Goal: Task Accomplishment & Management: Use online tool/utility

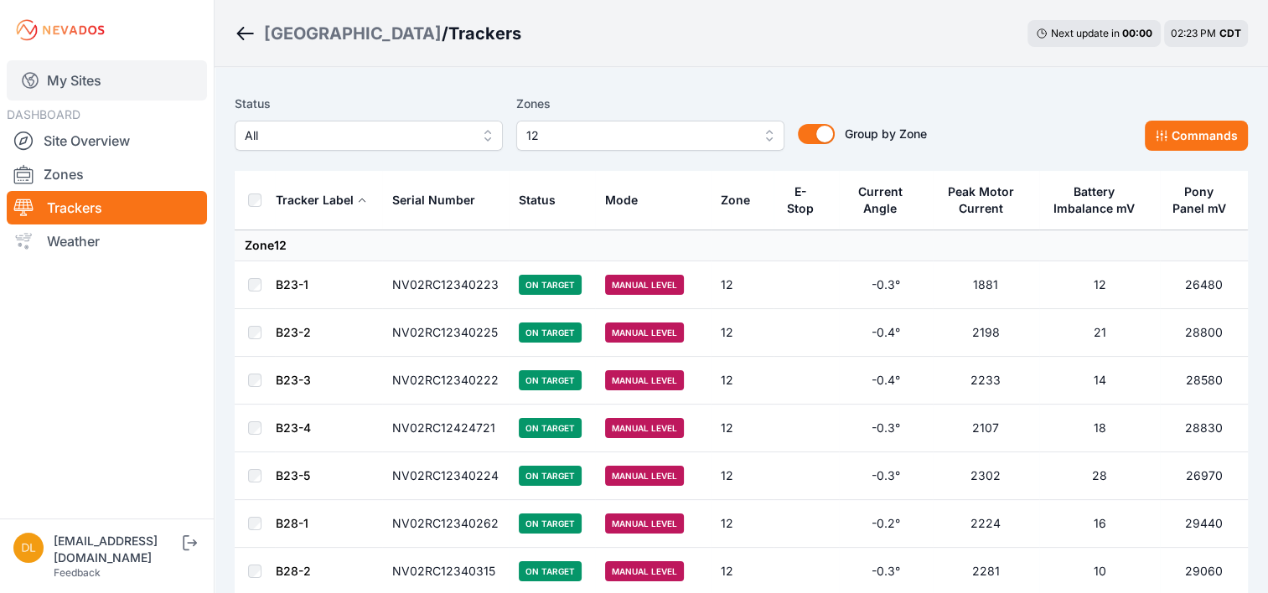
click at [63, 79] on link "My Sites" at bounding box center [107, 80] width 200 height 40
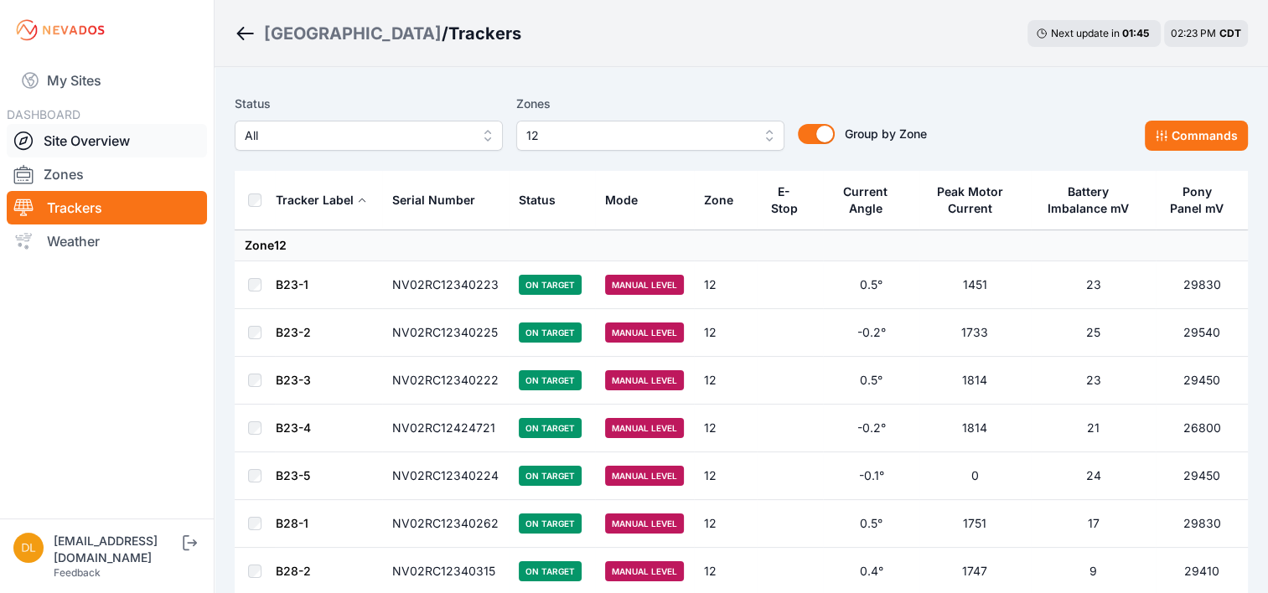
click at [95, 141] on link "Site Overview" at bounding box center [107, 141] width 200 height 34
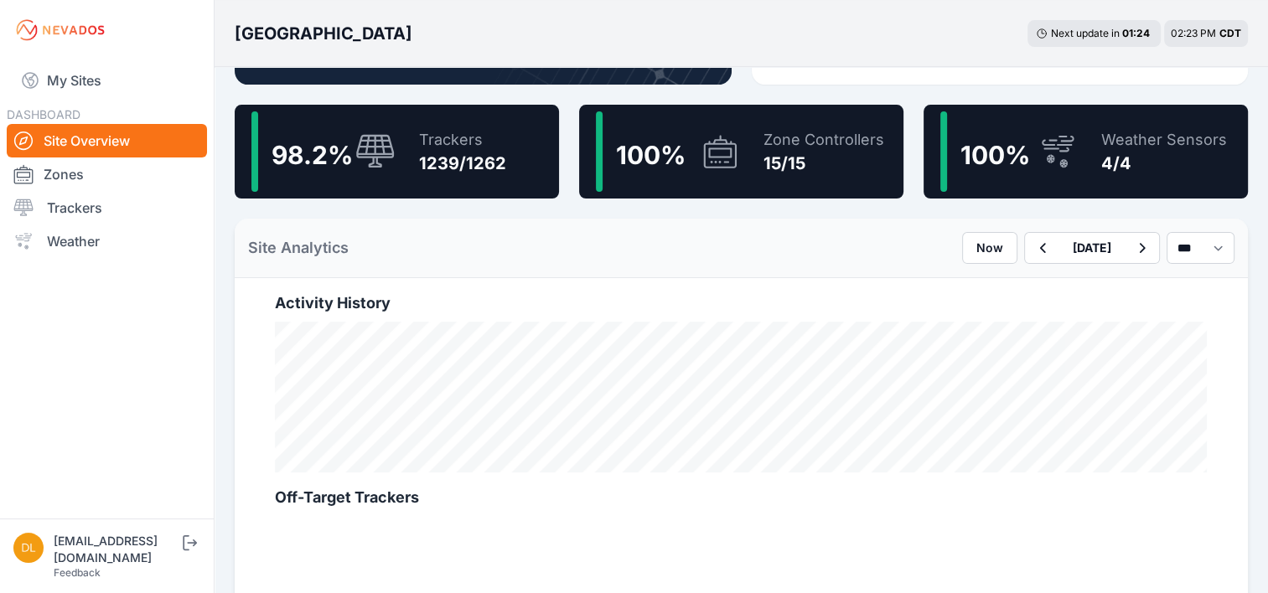
scroll to position [419, 0]
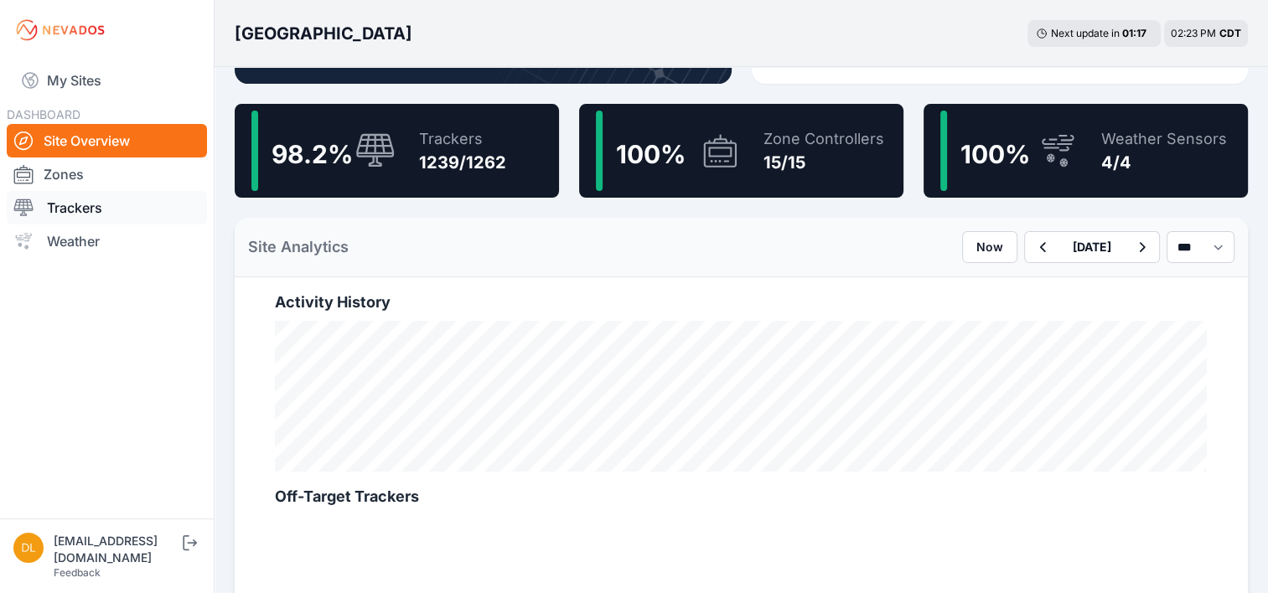
click at [100, 212] on link "Trackers" at bounding box center [107, 208] width 200 height 34
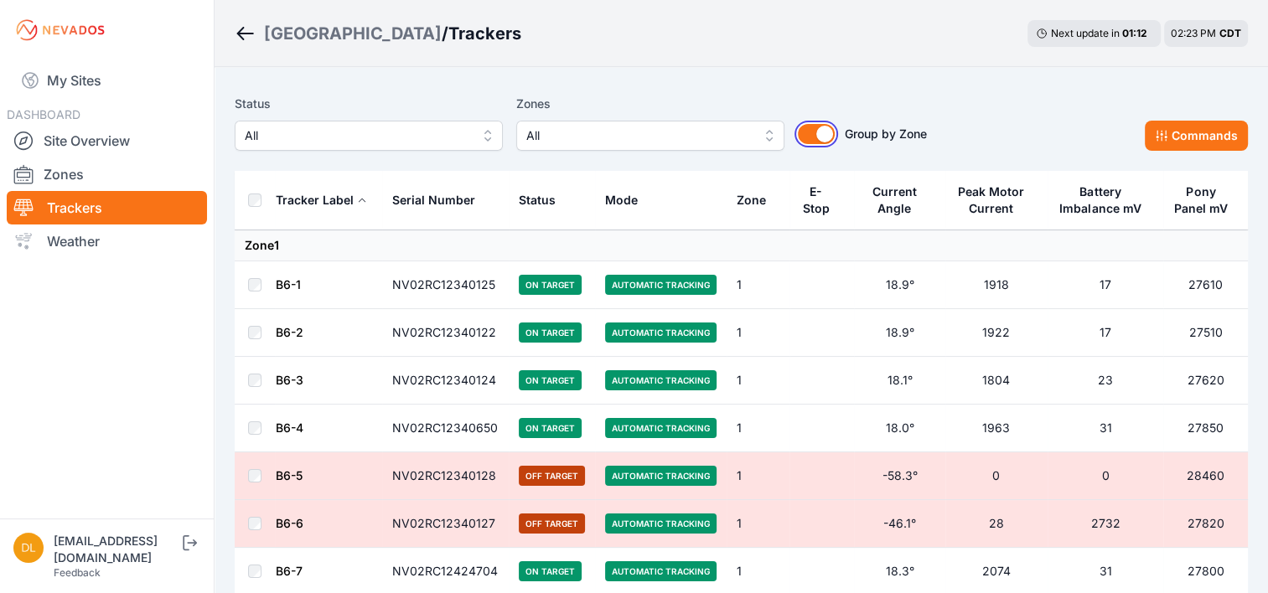
click at [821, 132] on button "Group by Zone" at bounding box center [816, 134] width 37 height 20
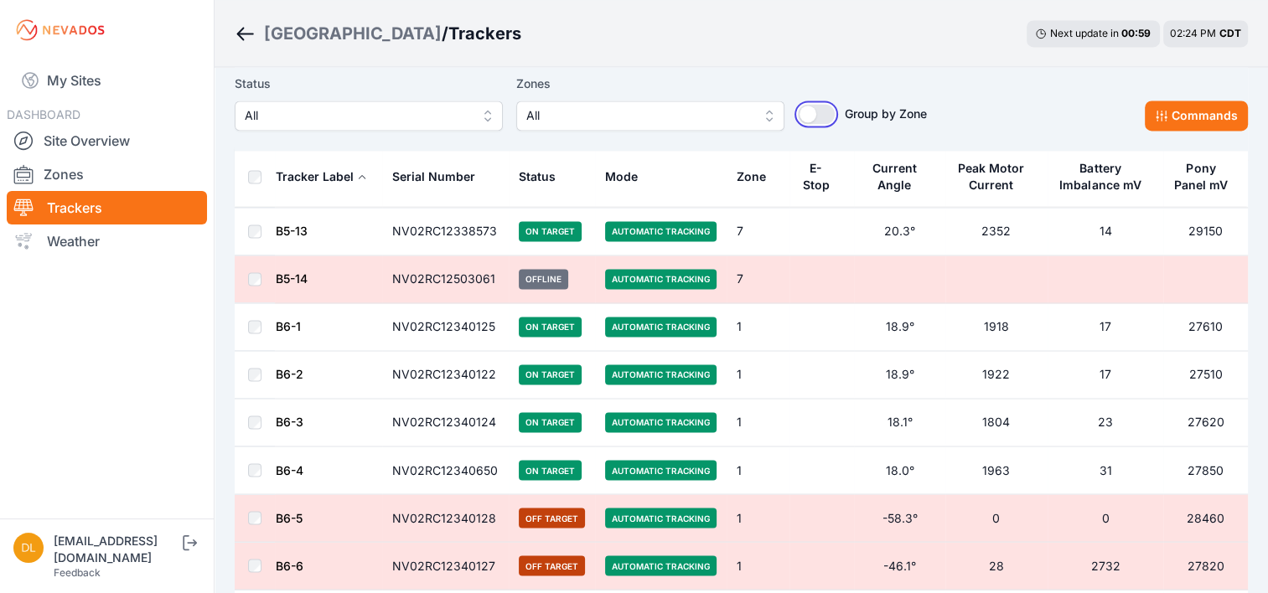
scroll to position [9352, 0]
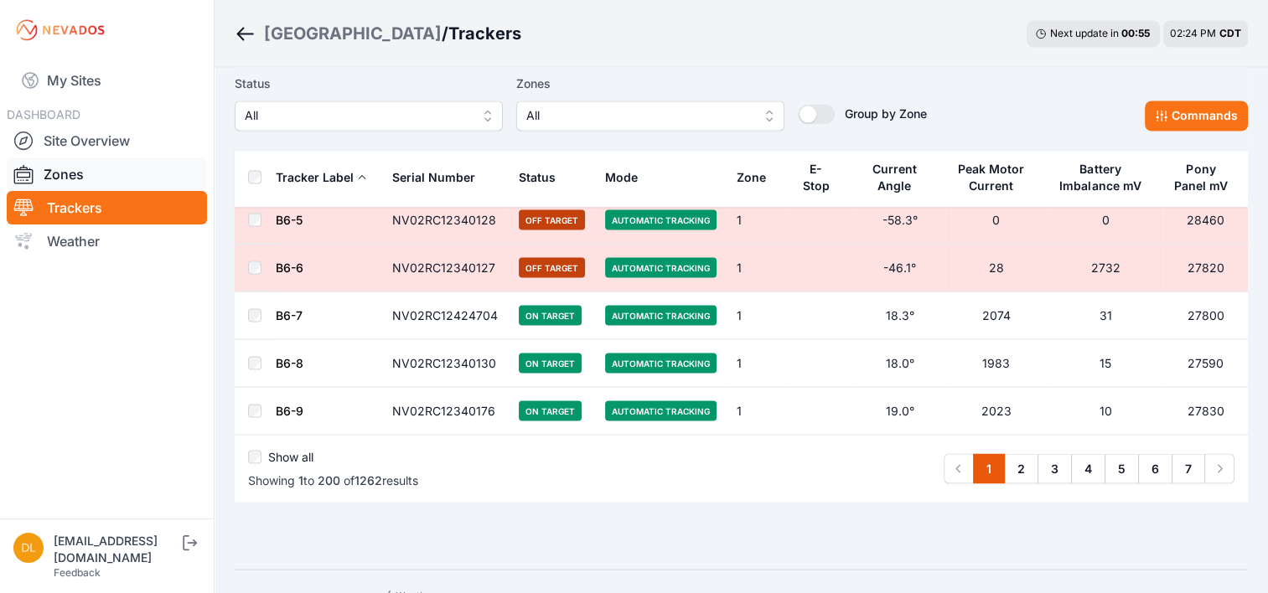
click at [65, 174] on link "Zones" at bounding box center [107, 175] width 200 height 34
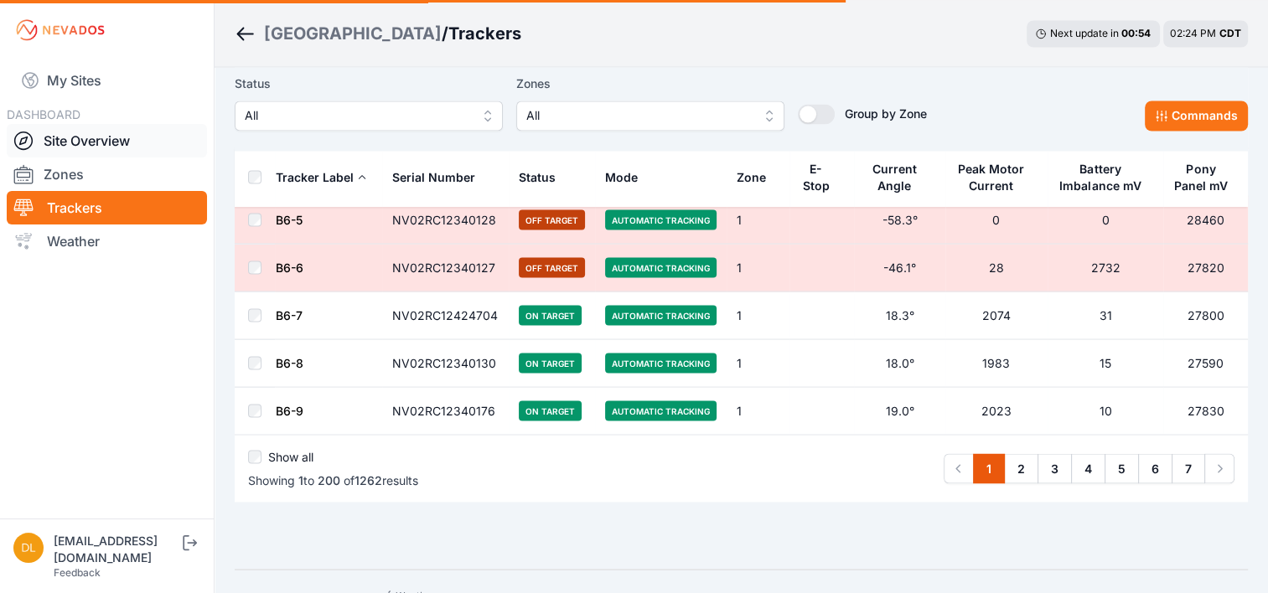
click at [72, 143] on link "Site Overview" at bounding box center [107, 141] width 200 height 34
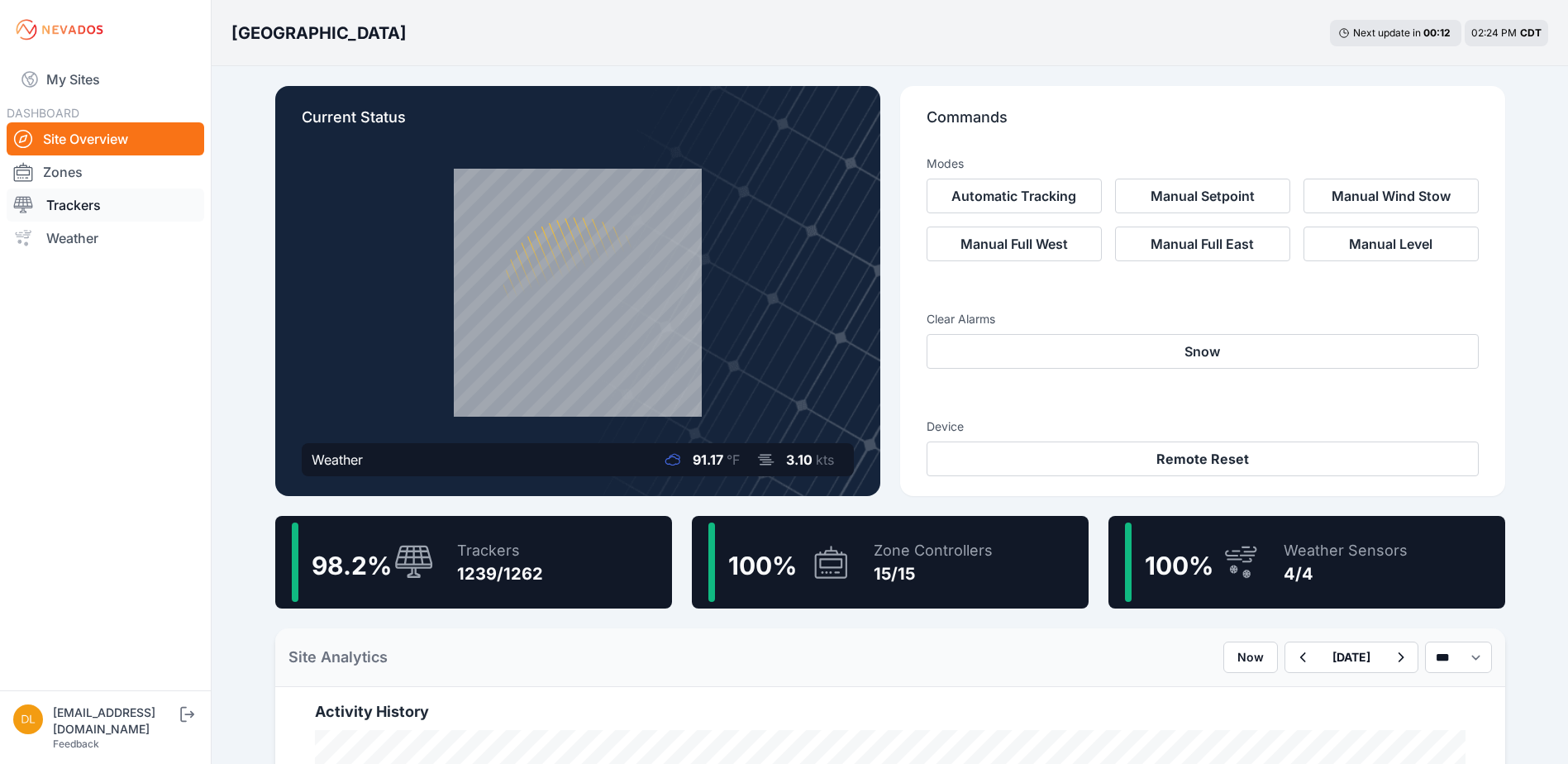
click at [77, 193] on link "Trackers" at bounding box center [106, 205] width 197 height 34
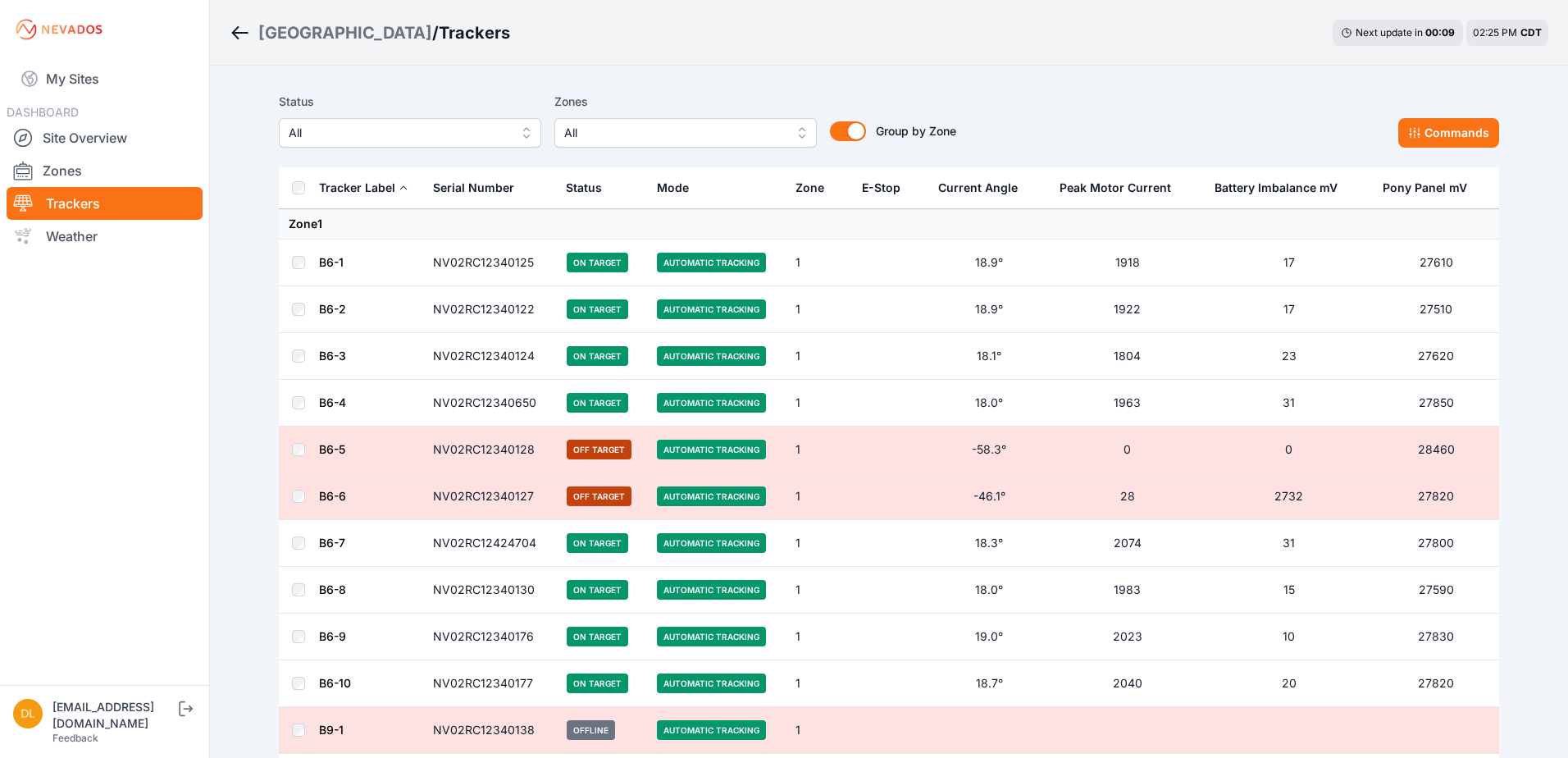
click at [744, 141] on span "All" at bounding box center [674, 133] width 220 height 20
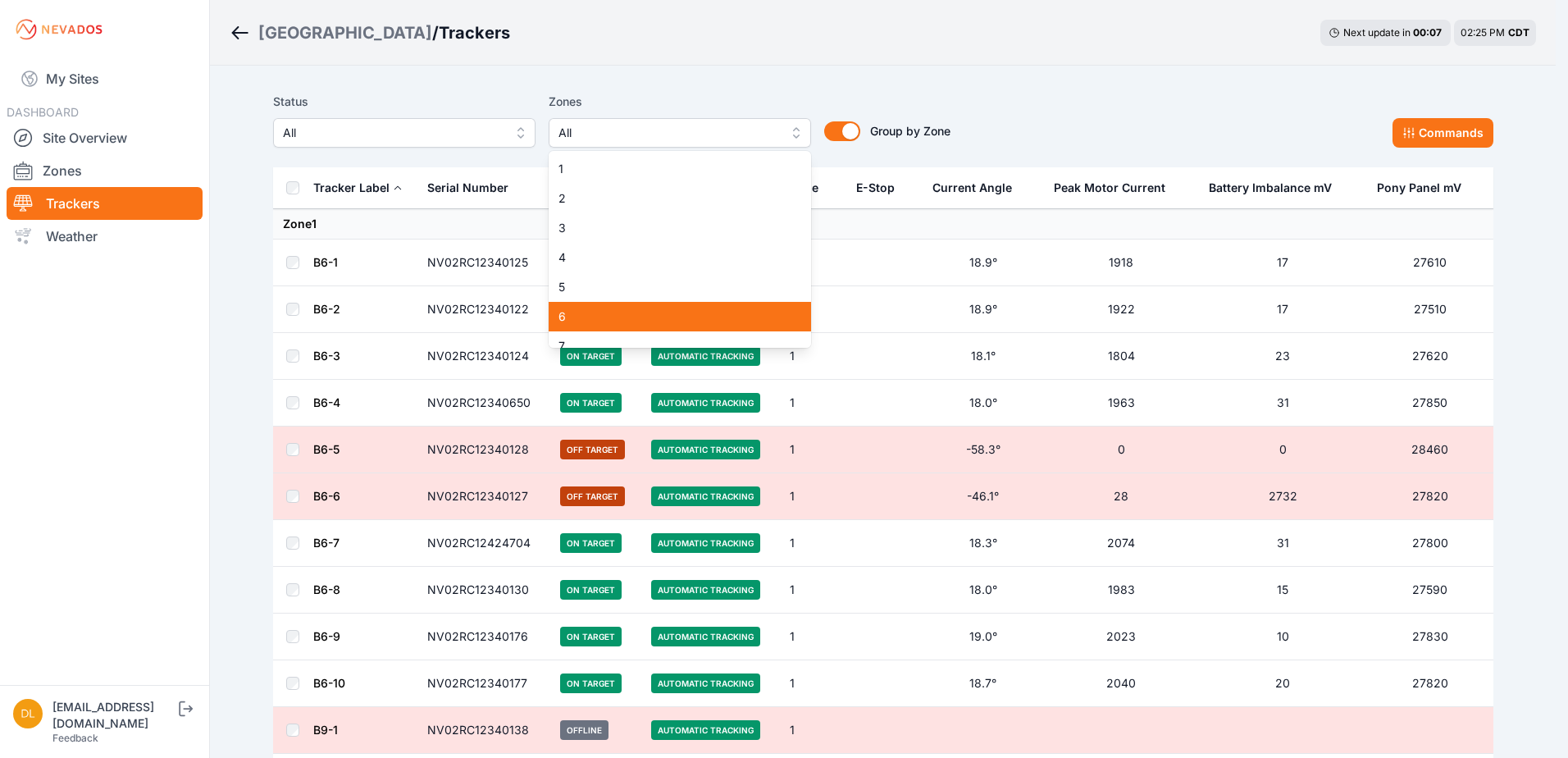
click at [695, 305] on div "6" at bounding box center [680, 316] width 262 height 29
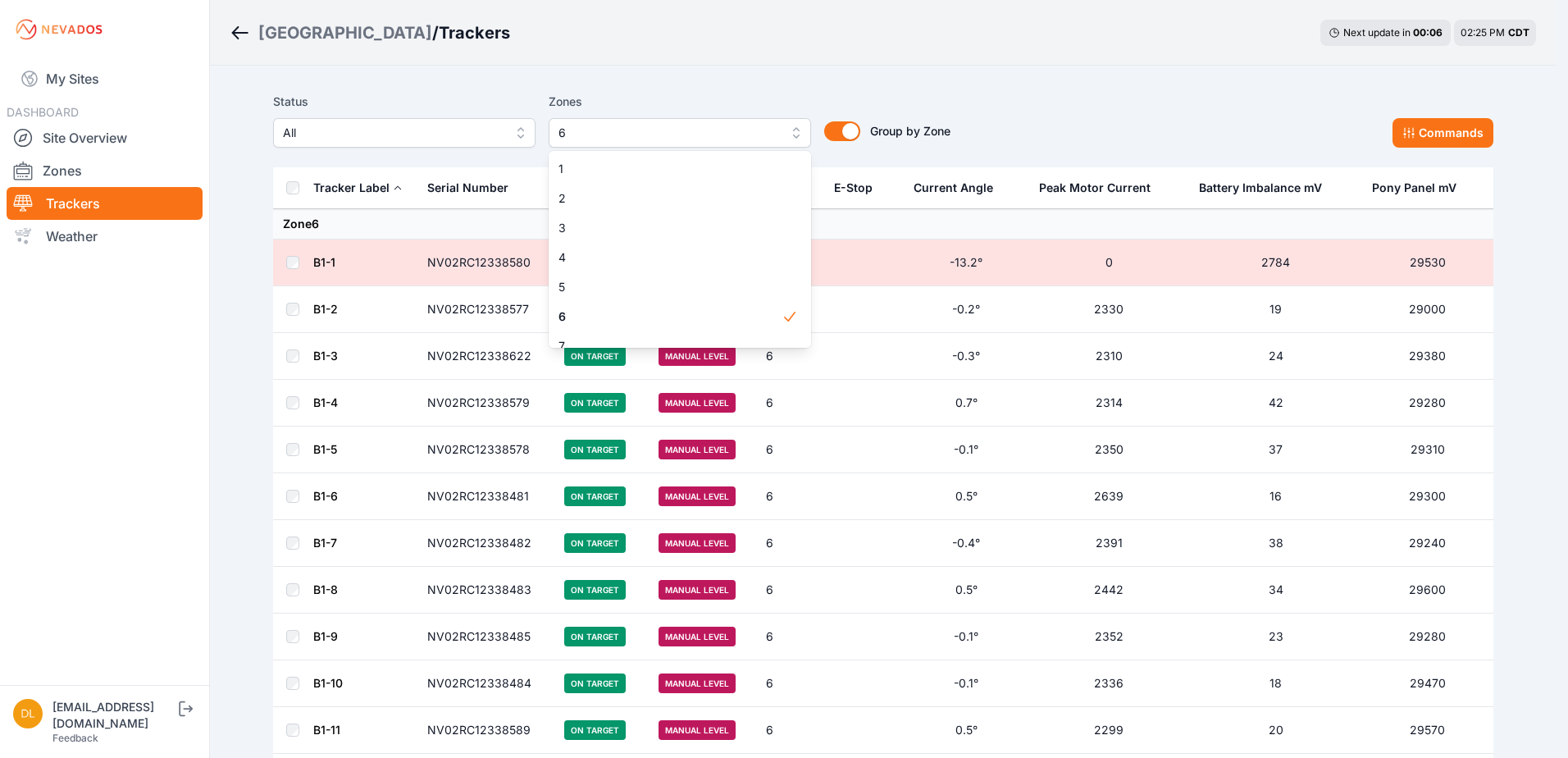
click at [998, 114] on div "Status All Zones 6 1 2 3 4 5 6 7 8 9 10 11 12 13 14 15 Group by Zone Group by Z…" at bounding box center [882, 119] width 1220 height 56
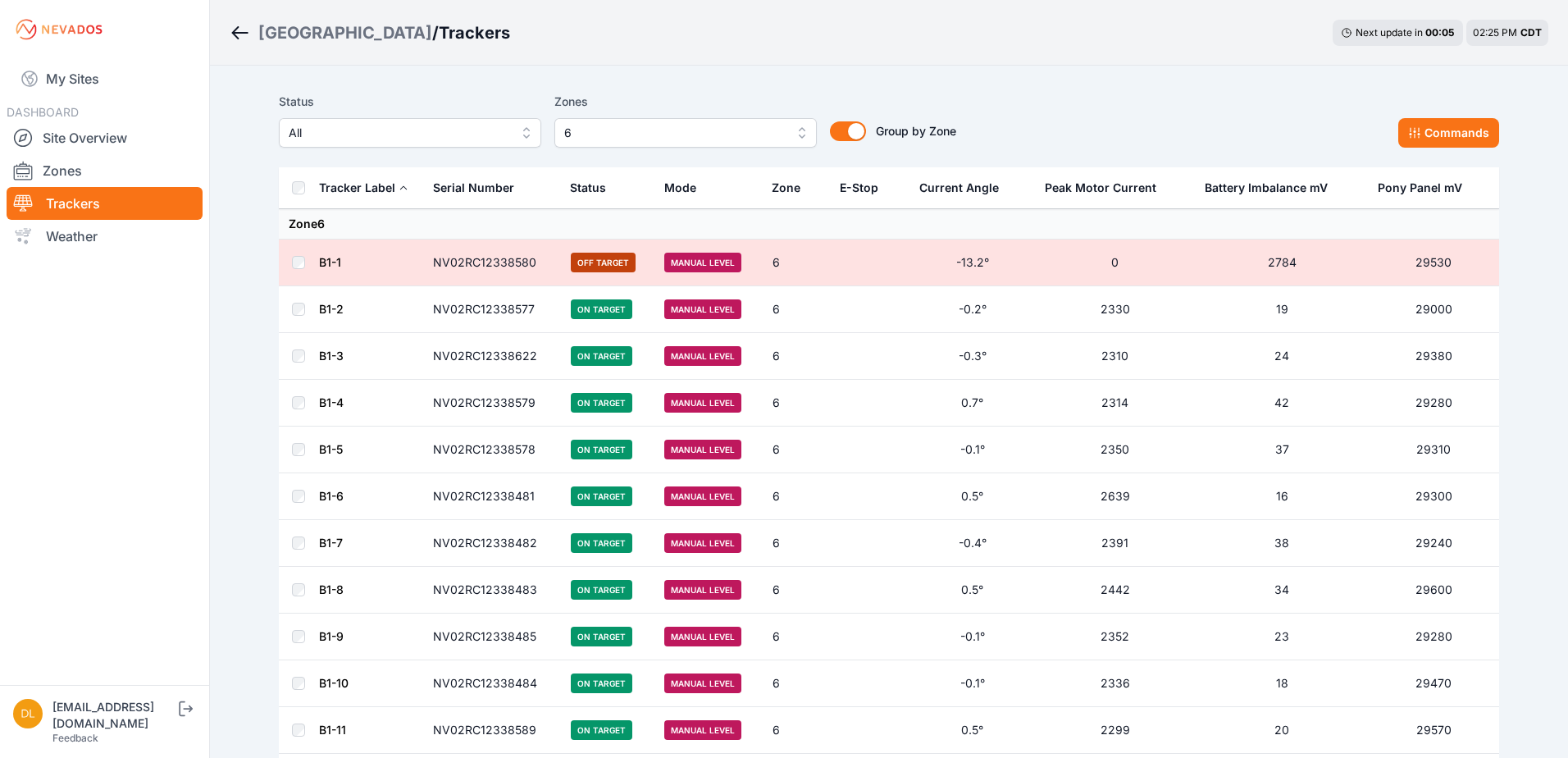
click at [770, 131] on span "6" at bounding box center [674, 133] width 220 height 20
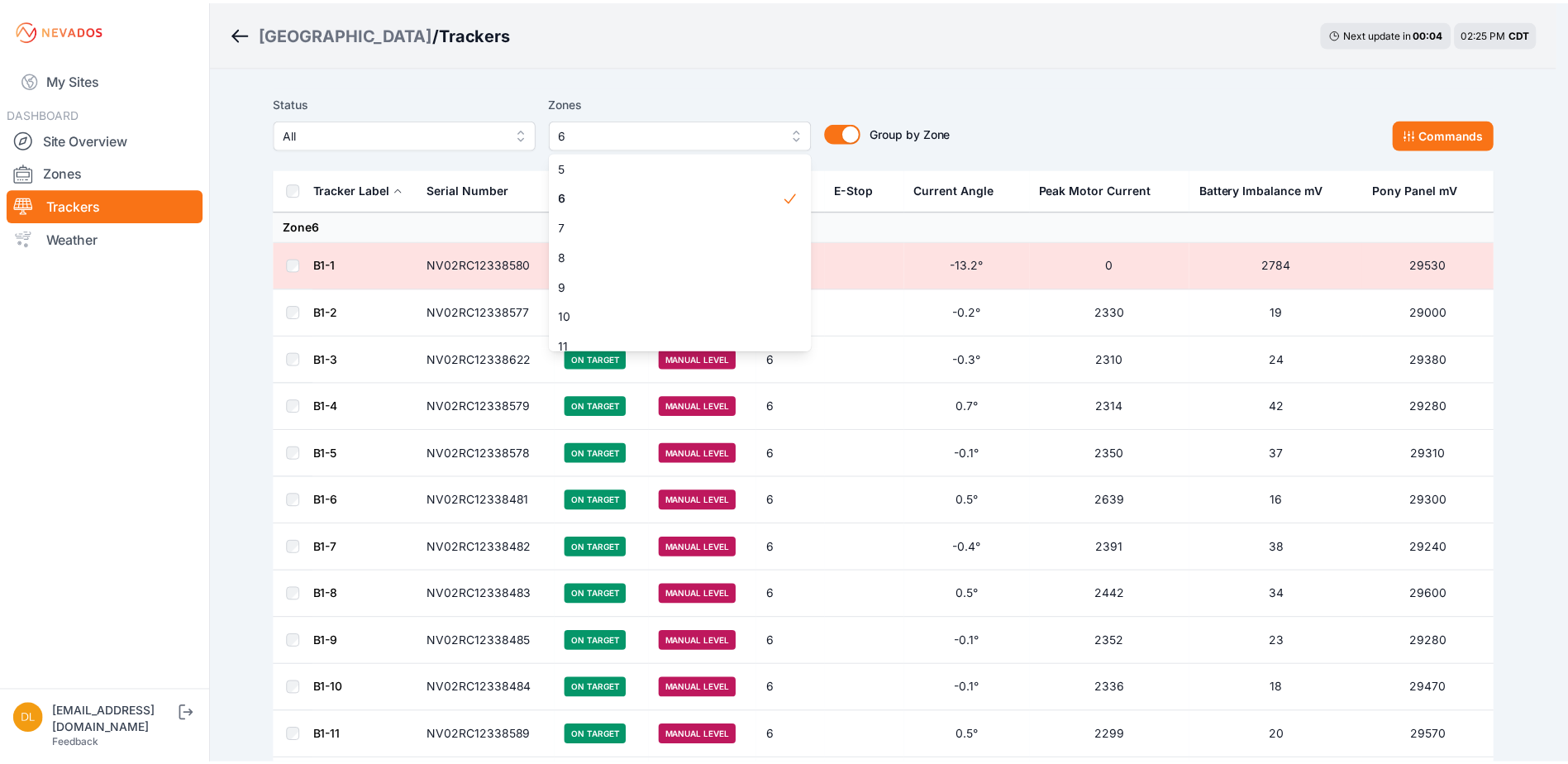
scroll to position [166, 0]
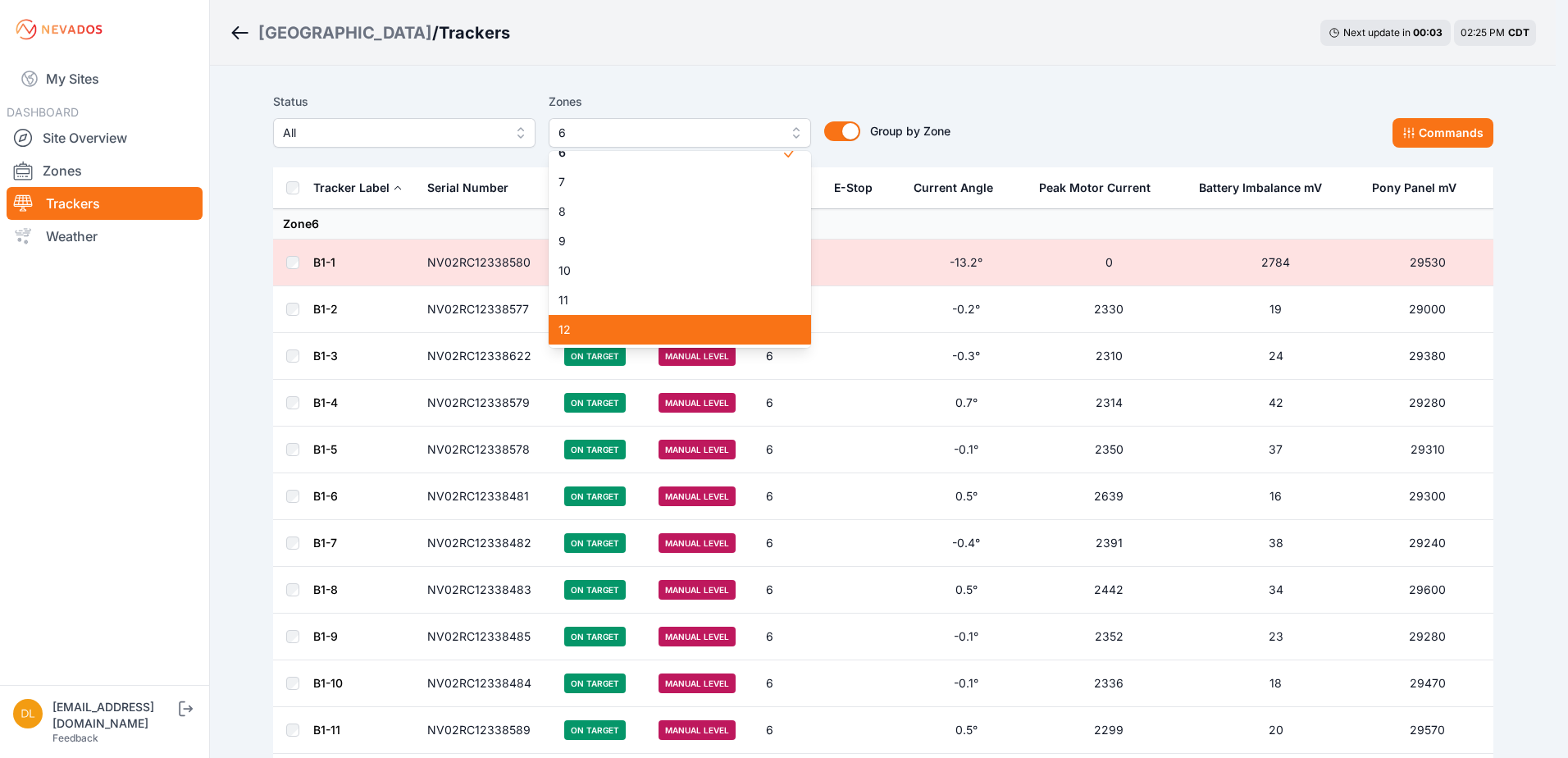
click at [721, 316] on div "12" at bounding box center [680, 330] width 262 height 29
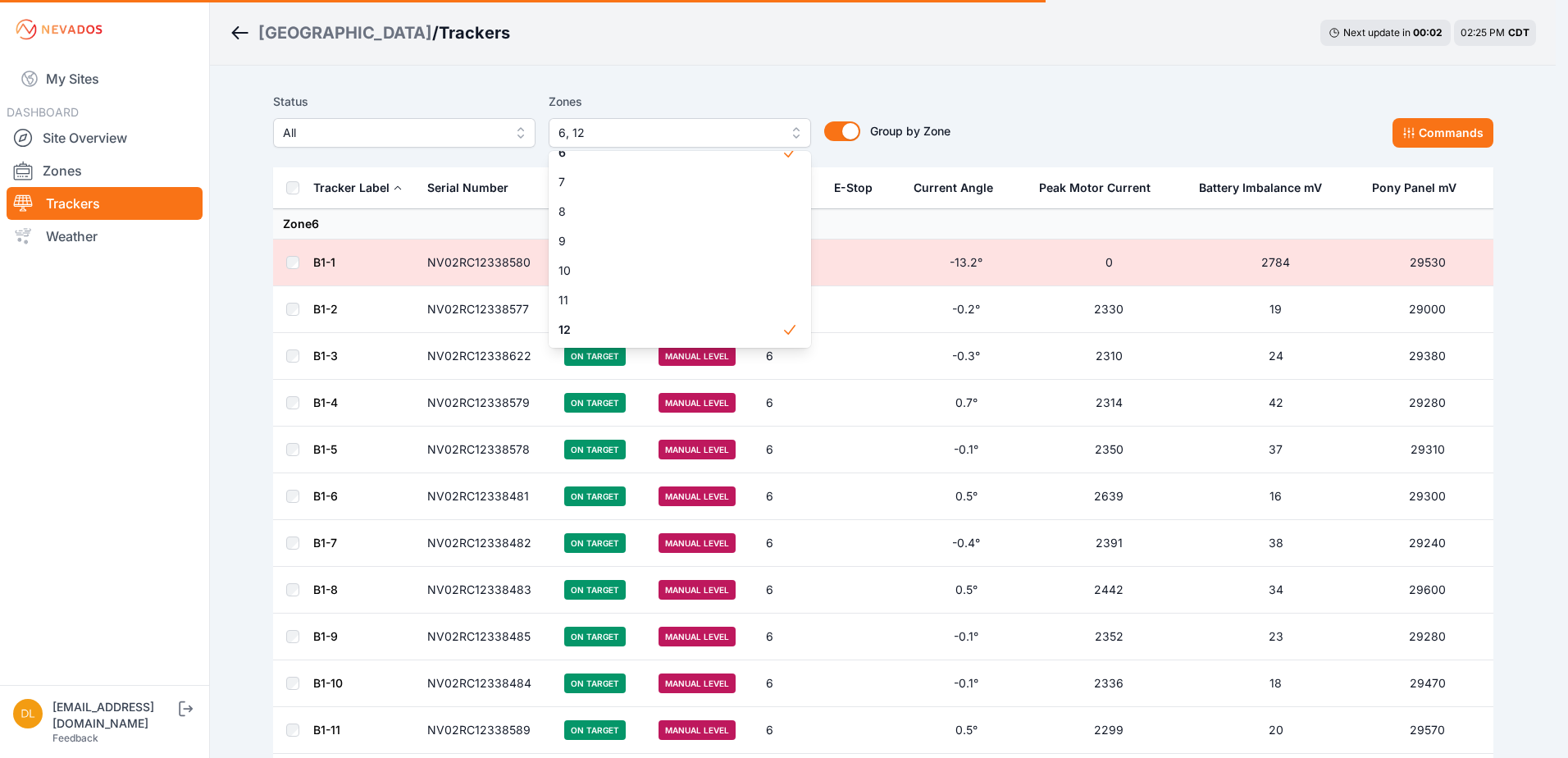
click at [1034, 88] on div "Status All Zones 6, 12 1 2 3 4 5 6 7 8 9 10 11 12 13 14 15 Group by Zone Group …" at bounding box center [882, 126] width 1220 height 82
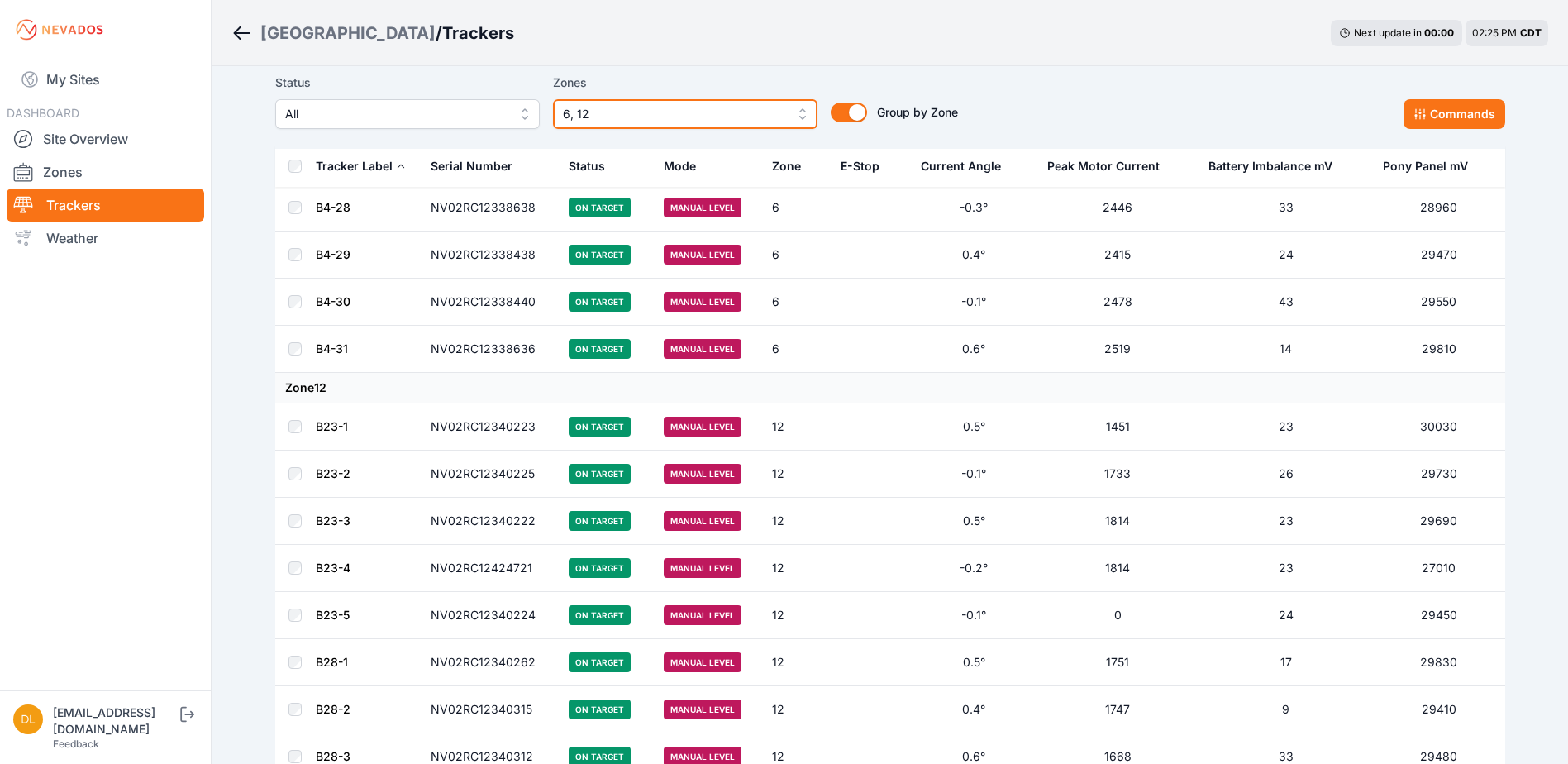
scroll to position [4627, 0]
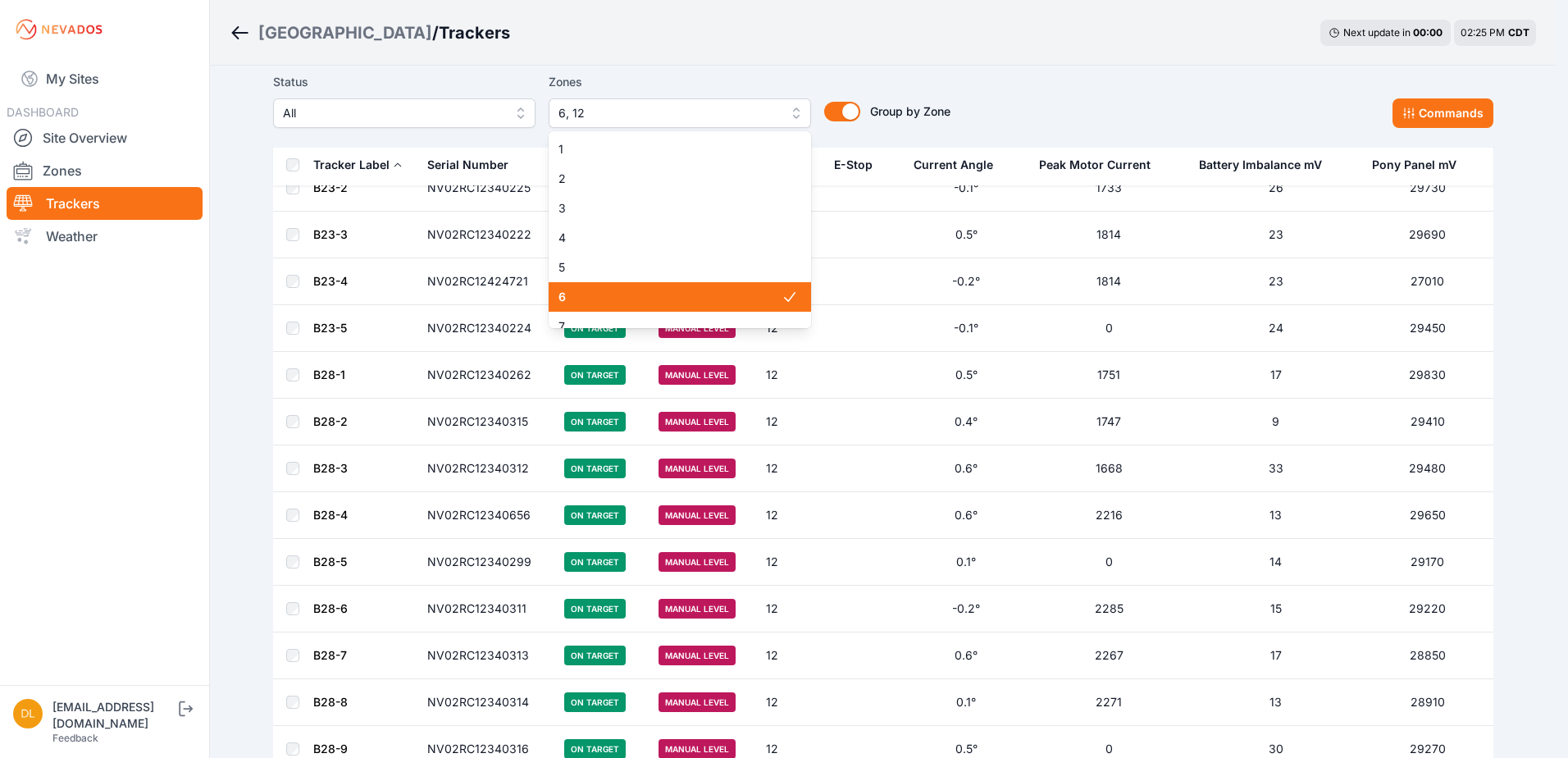
click at [634, 111] on span "6, 12" at bounding box center [668, 113] width 220 height 20
click at [622, 290] on span "6" at bounding box center [670, 296] width 223 height 17
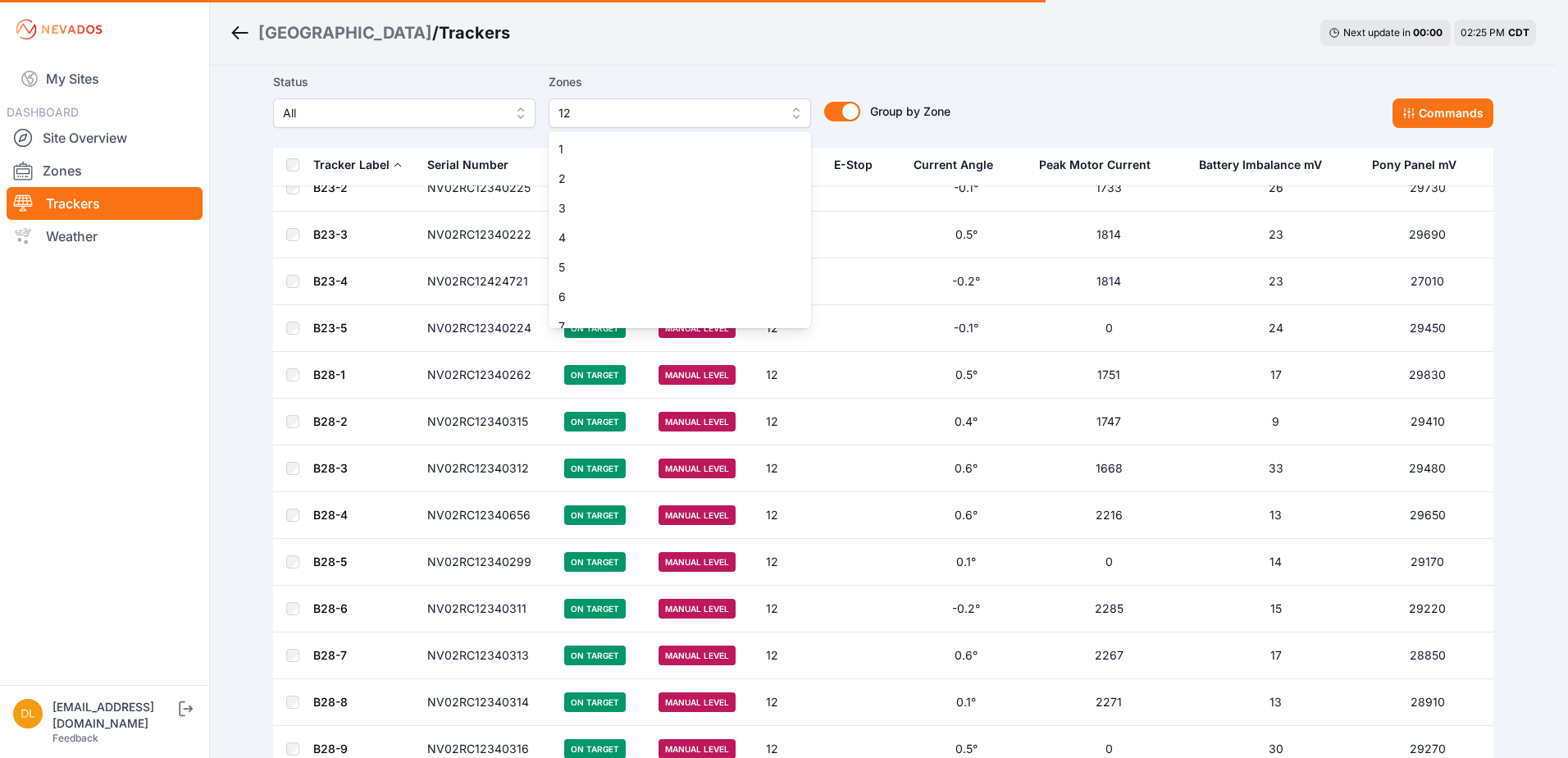
click at [986, 92] on div "Status All Zones 12 1 2 3 4 5 6 7 8 9 10 11 12 13 14 15 Group by Zone Group by …" at bounding box center [882, 100] width 1220 height 56
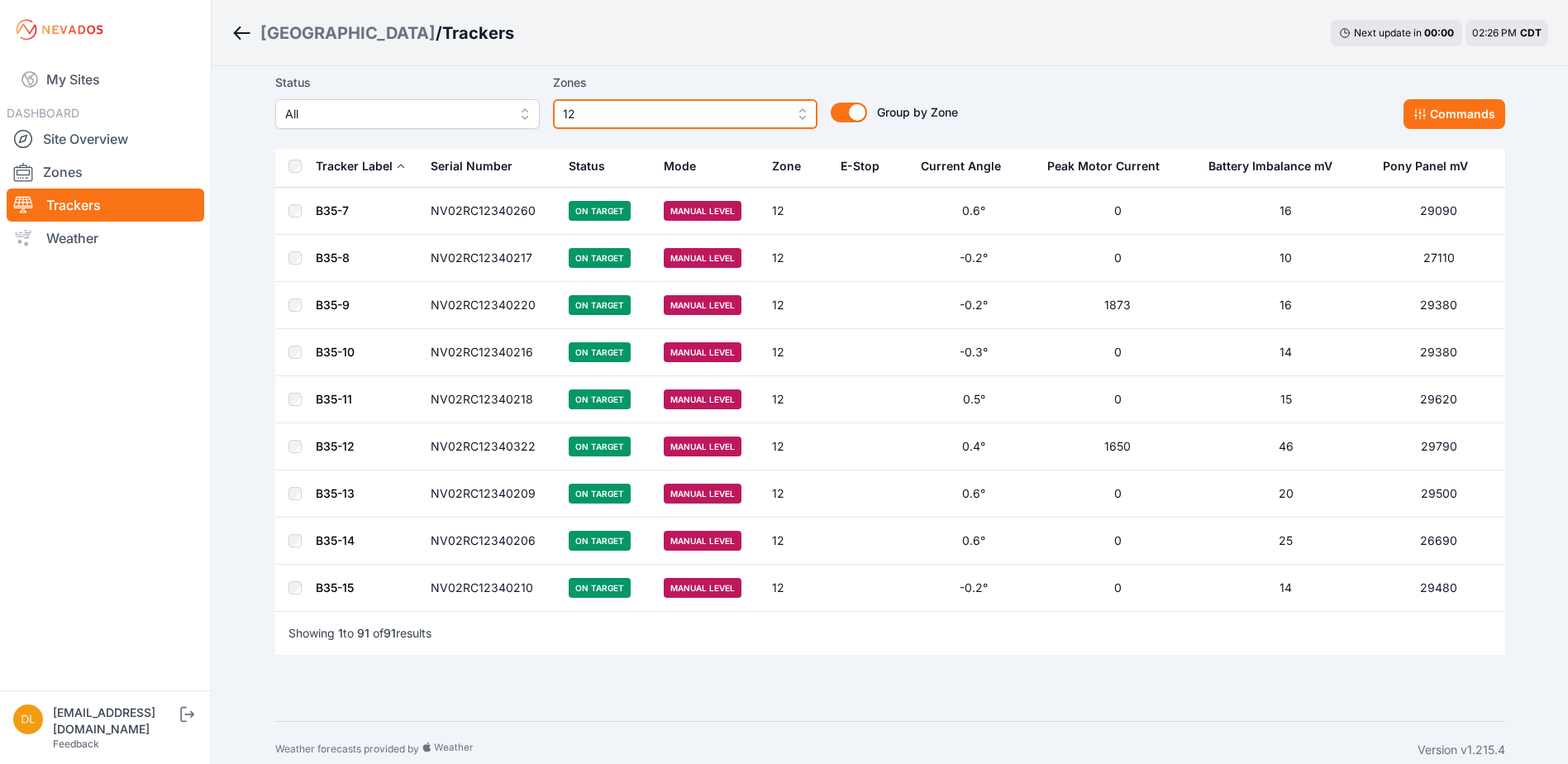
scroll to position [3930, 0]
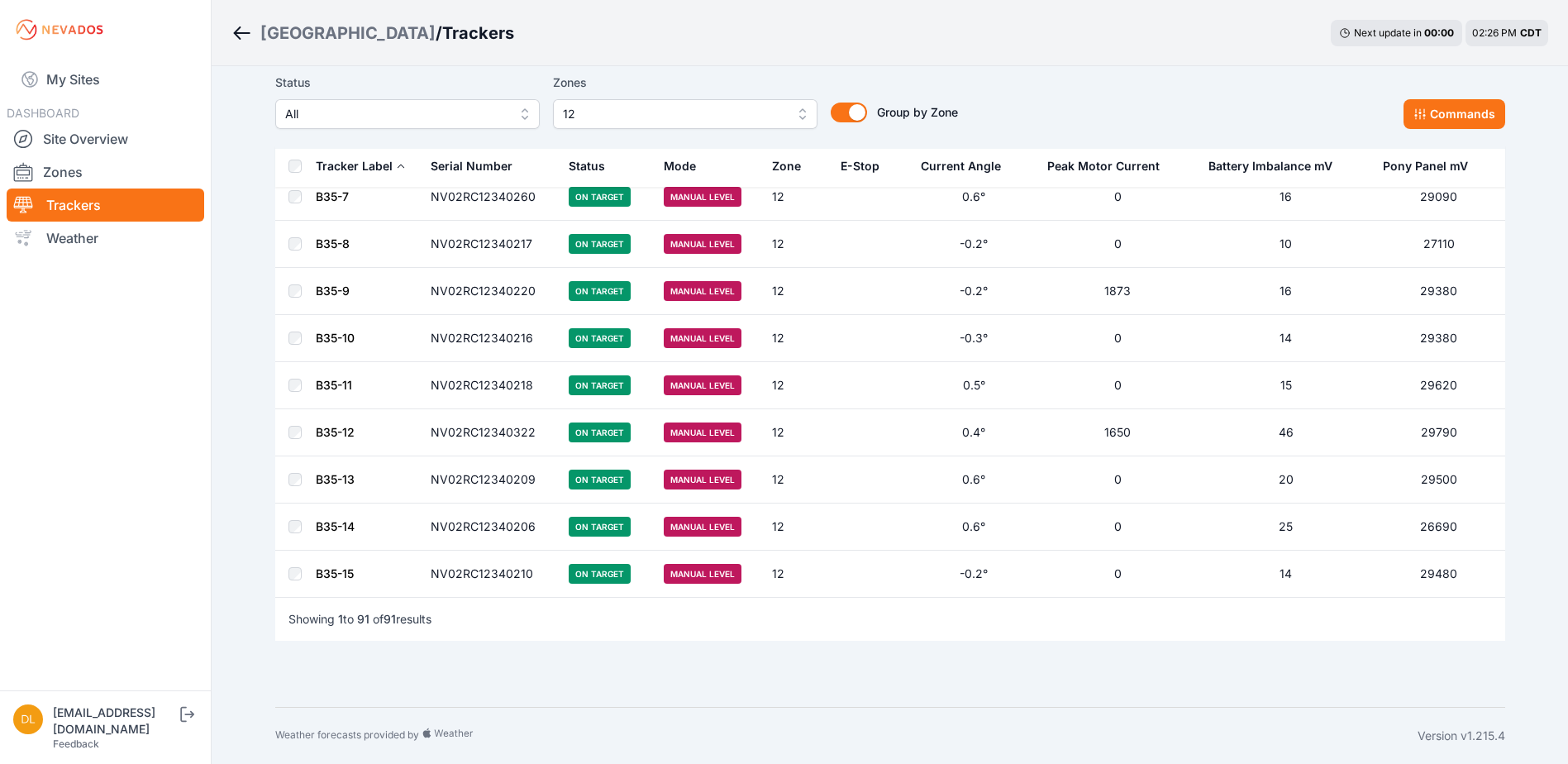
click at [281, 585] on div "Showing 1 to 91 of 91 results" at bounding box center [890, 618] width 1230 height 43
click at [279, 585] on div "Showing 1 to 91 of 91 results" at bounding box center [890, 618] width 1230 height 43
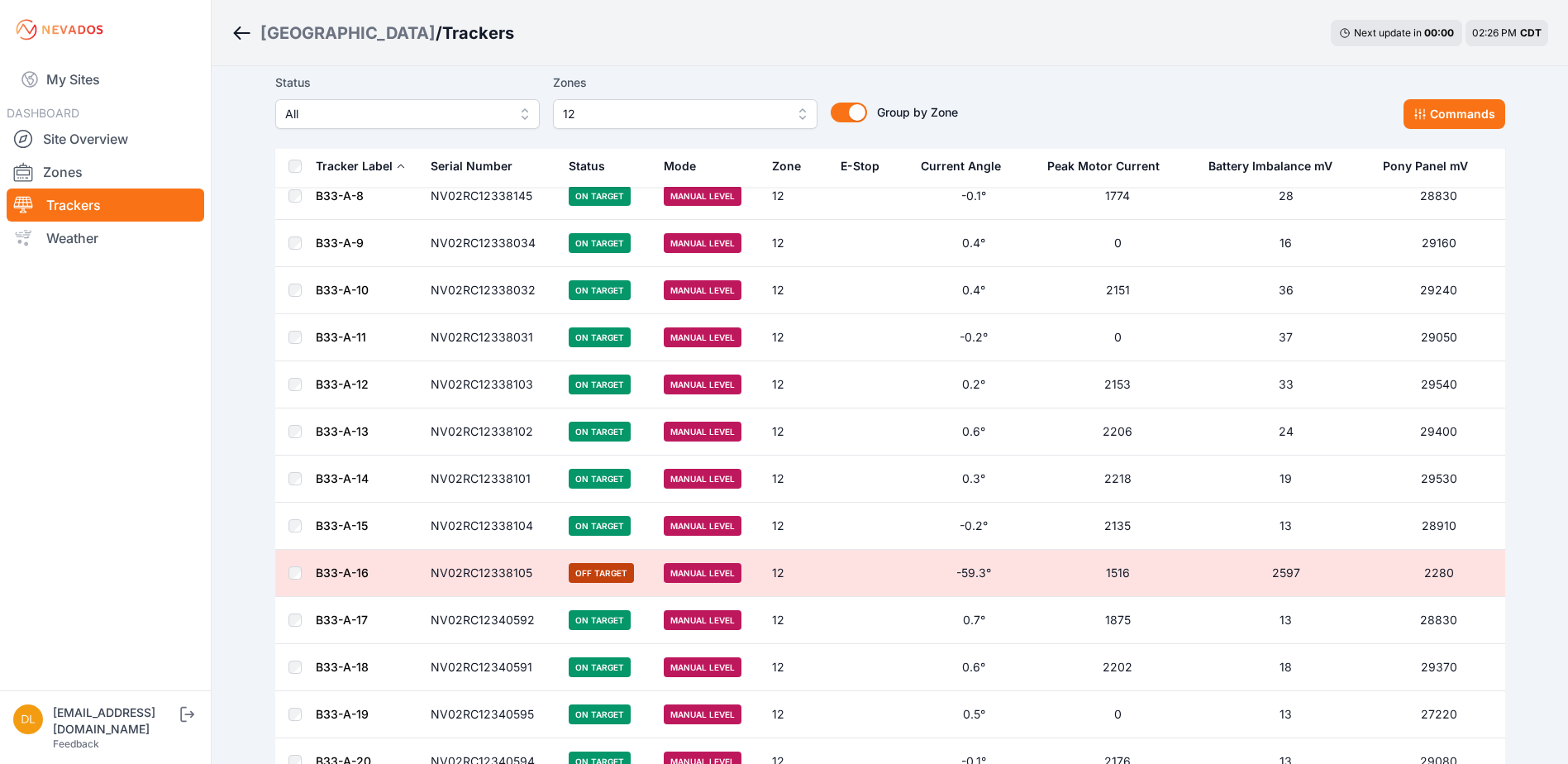
scroll to position [2939, 0]
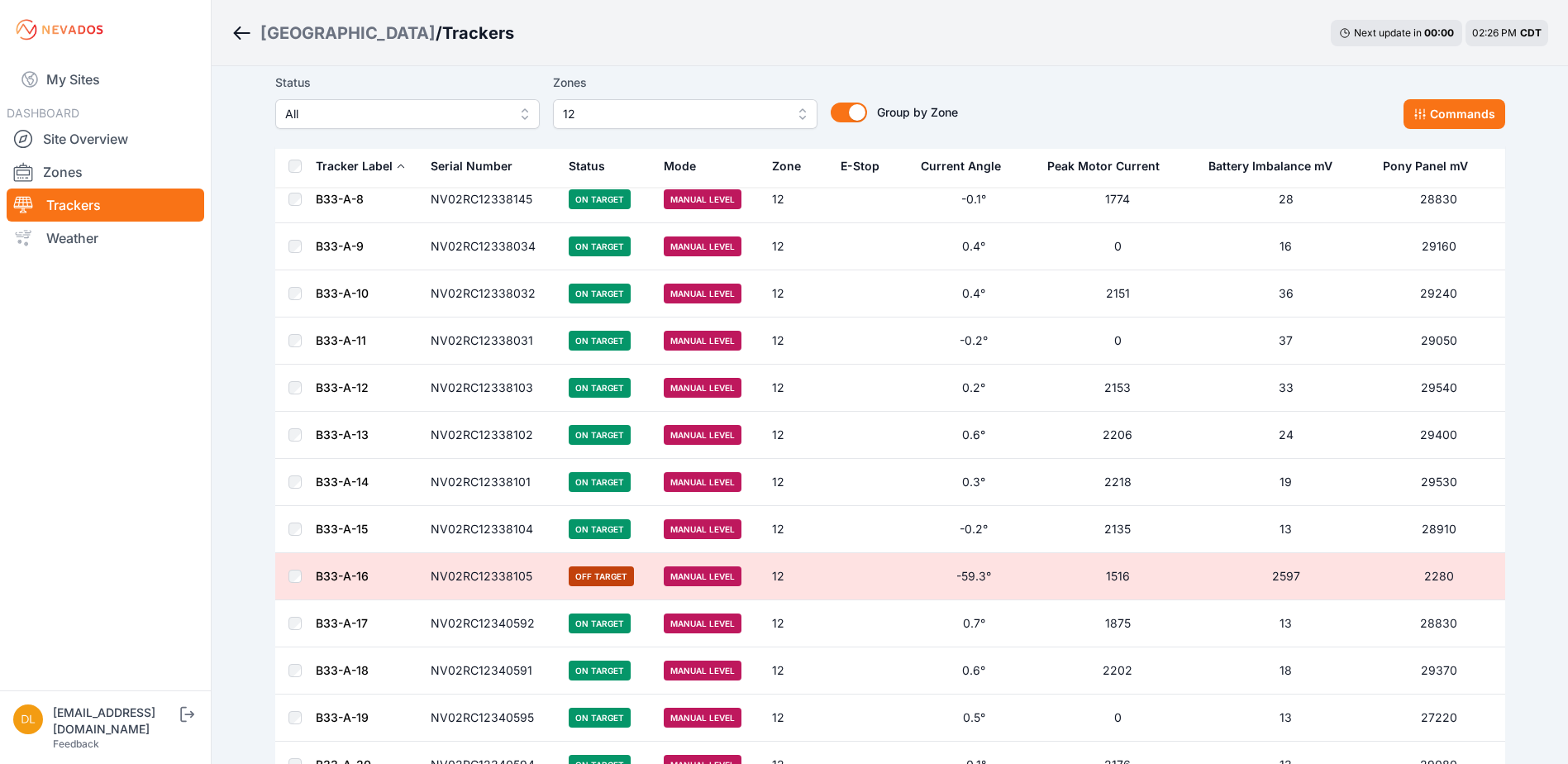
click at [287, 167] on th at bounding box center [295, 167] width 39 height 42
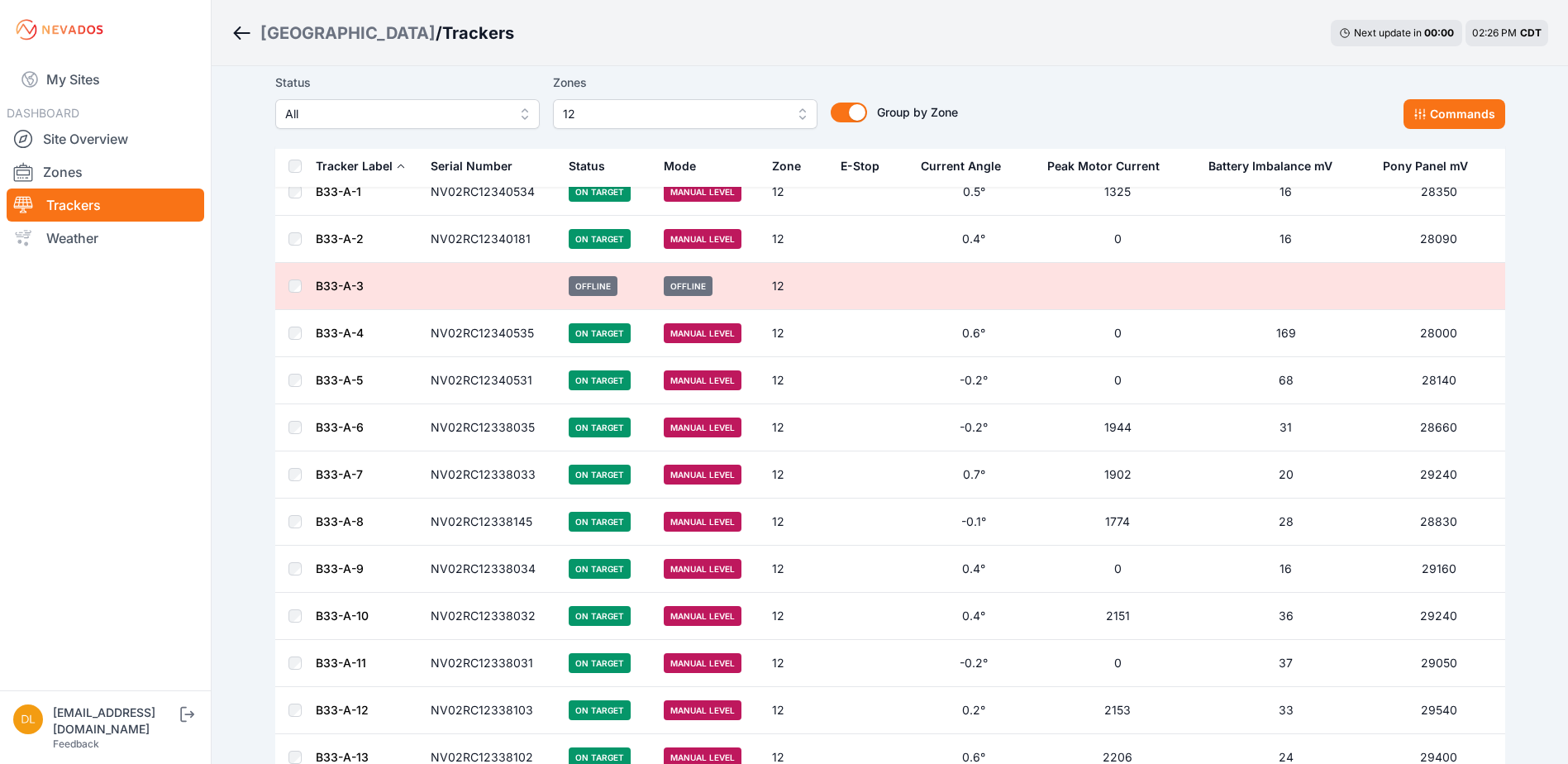
scroll to position [2608, 0]
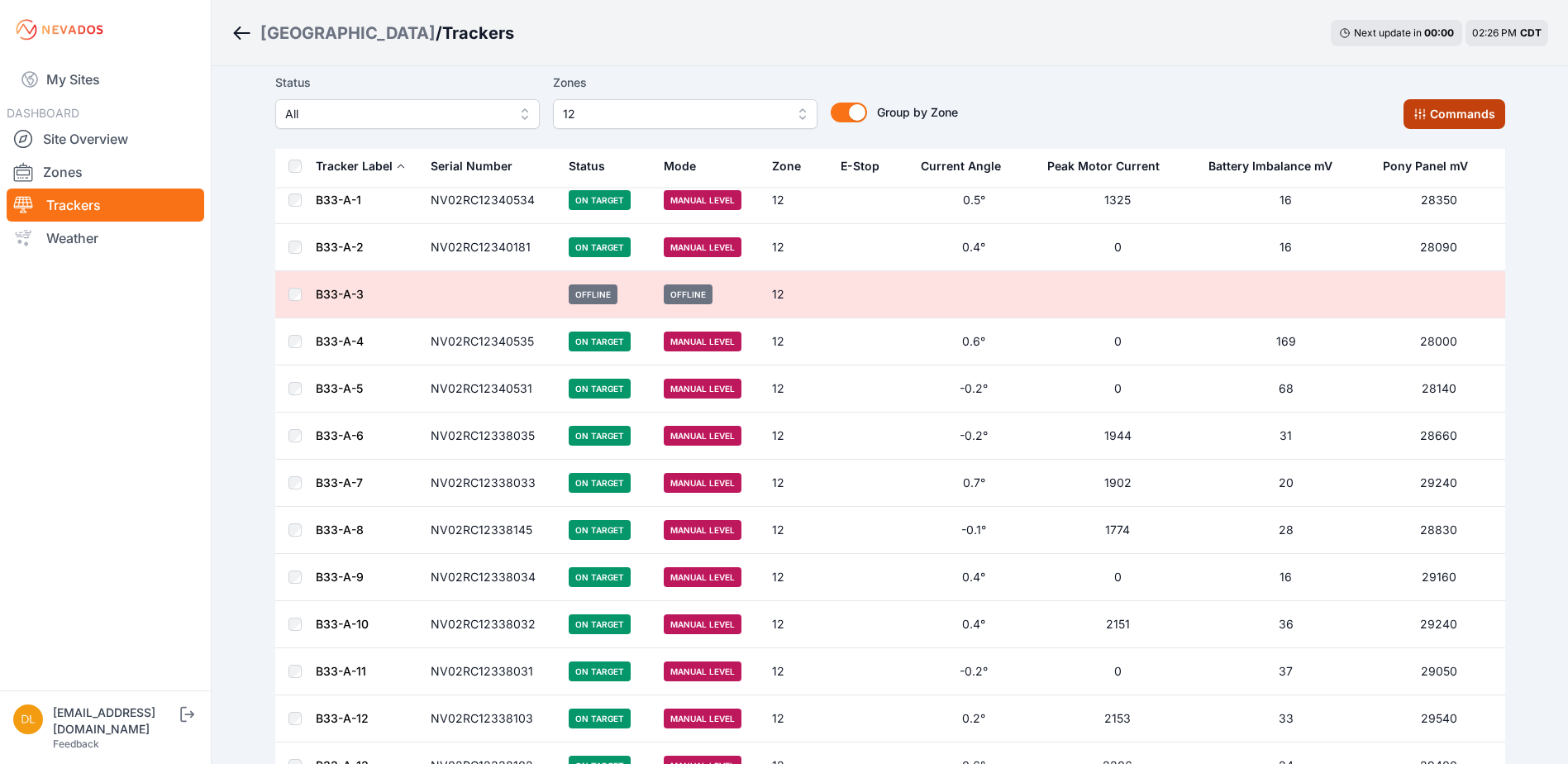
click at [1249, 115] on button "Commands" at bounding box center [1454, 114] width 102 height 30
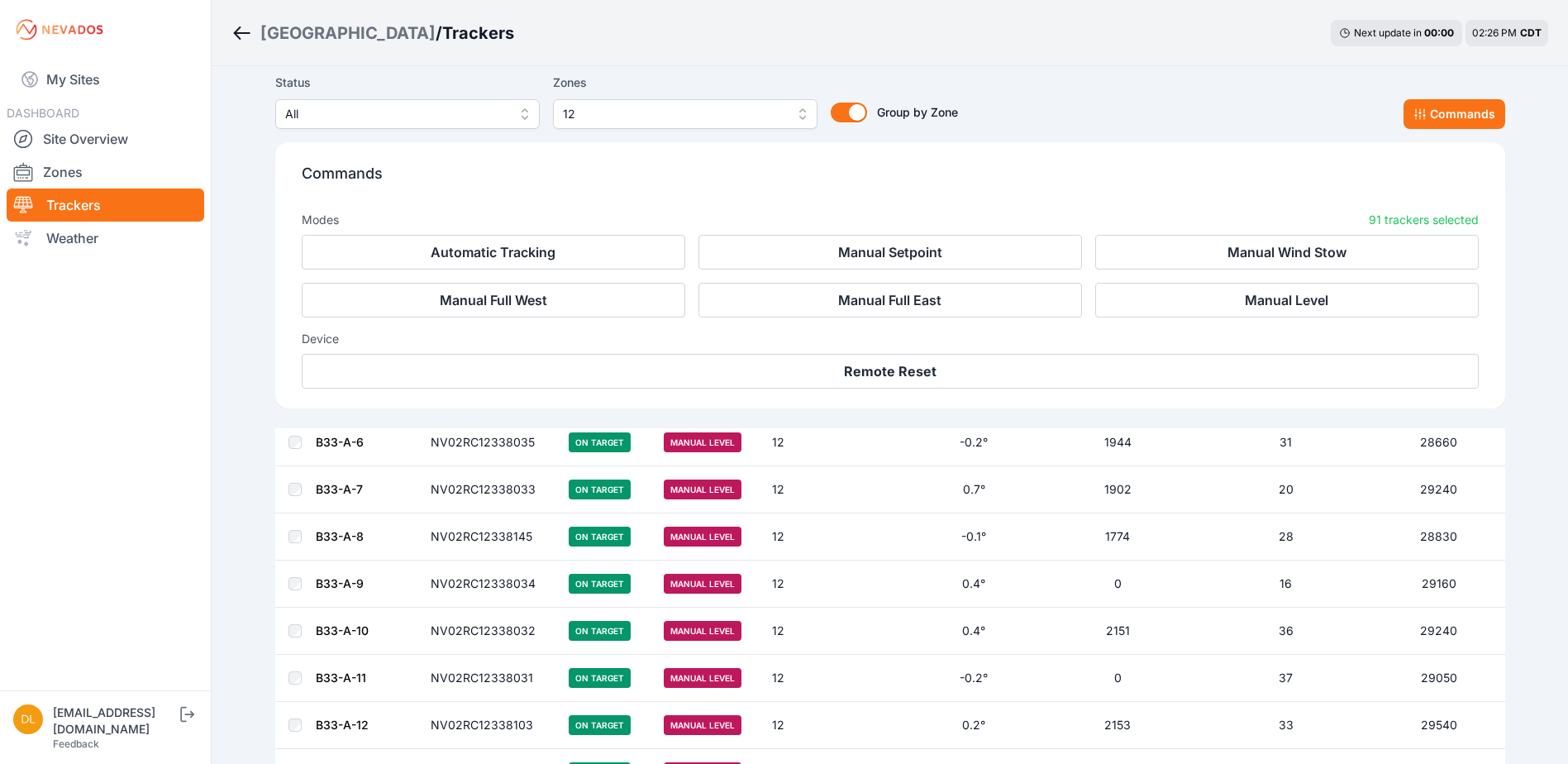
scroll to position [2887, 0]
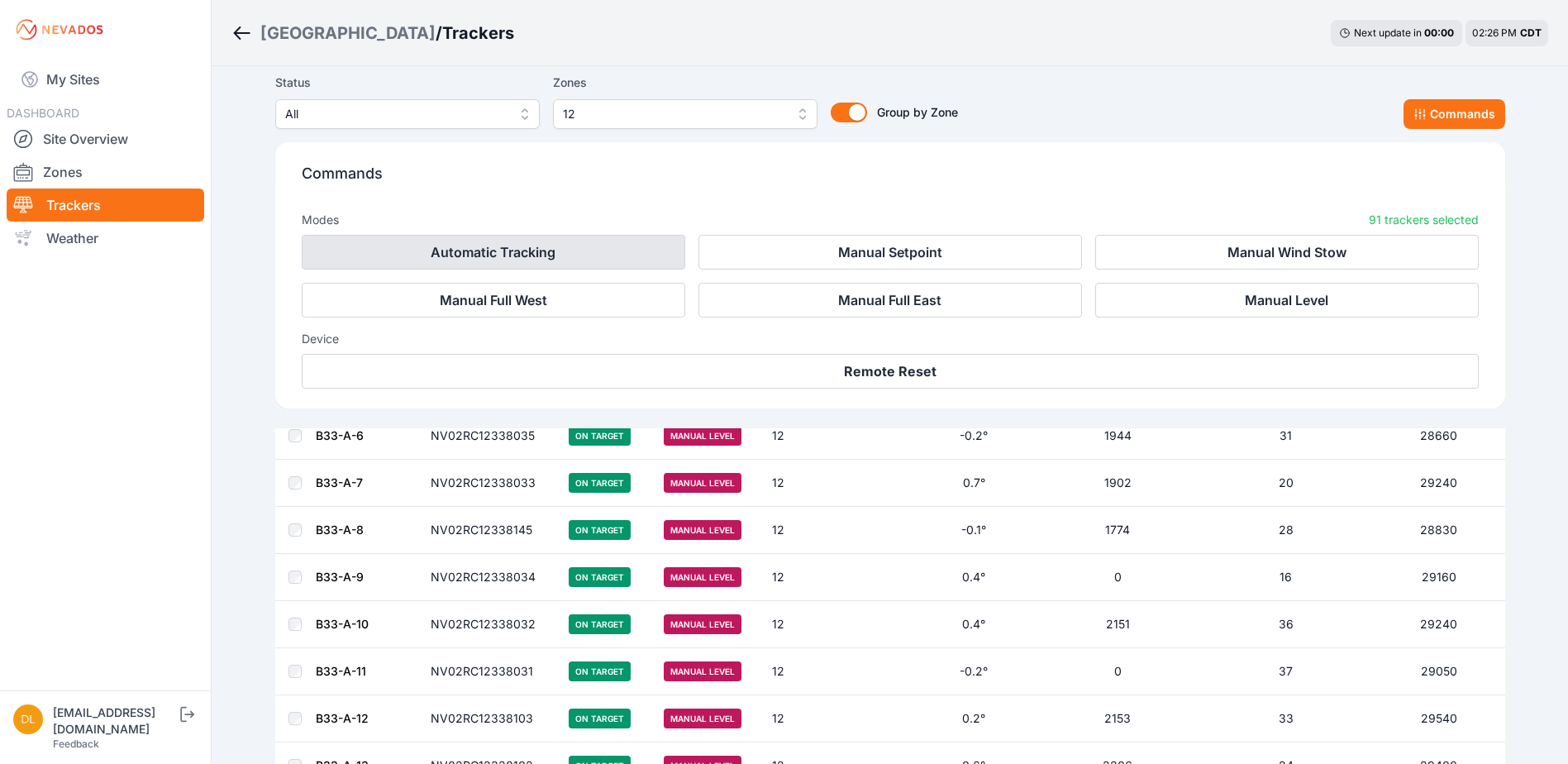
click at [601, 243] on button "Automatic Tracking" at bounding box center [493, 251] width 384 height 35
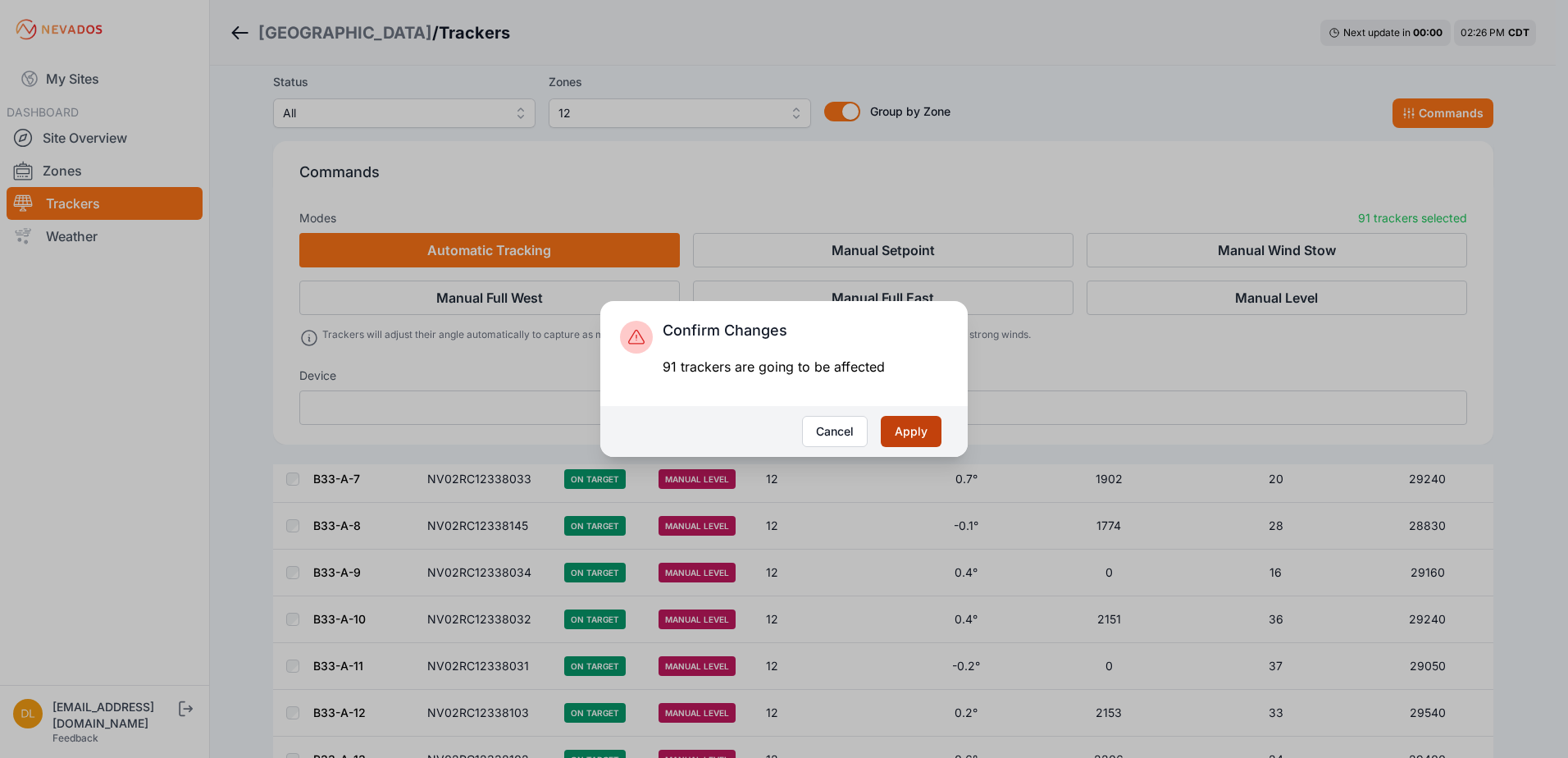
click at [904, 438] on button "Apply" at bounding box center [911, 431] width 61 height 31
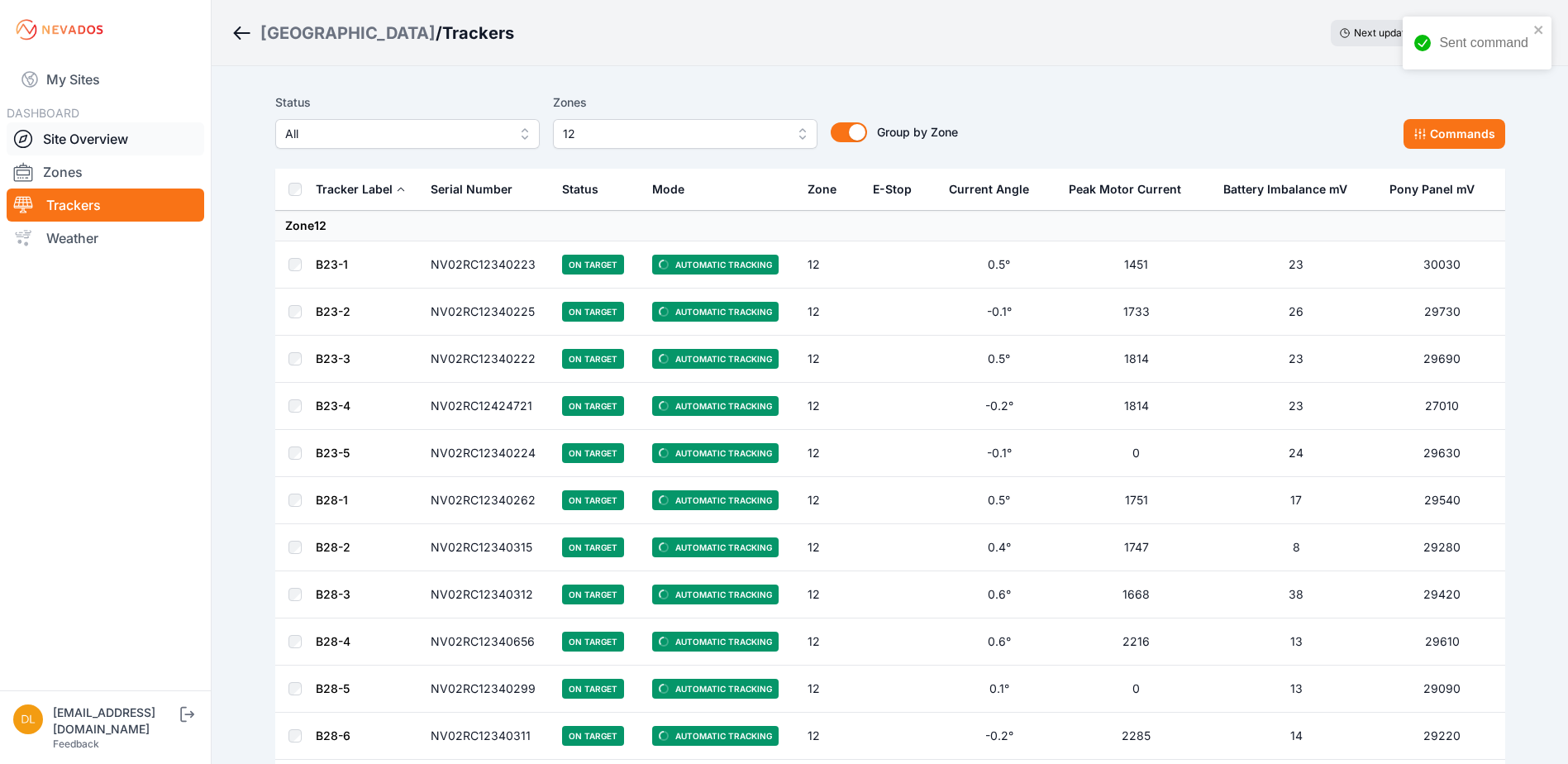
click at [97, 146] on link "Site Overview" at bounding box center [106, 139] width 197 height 34
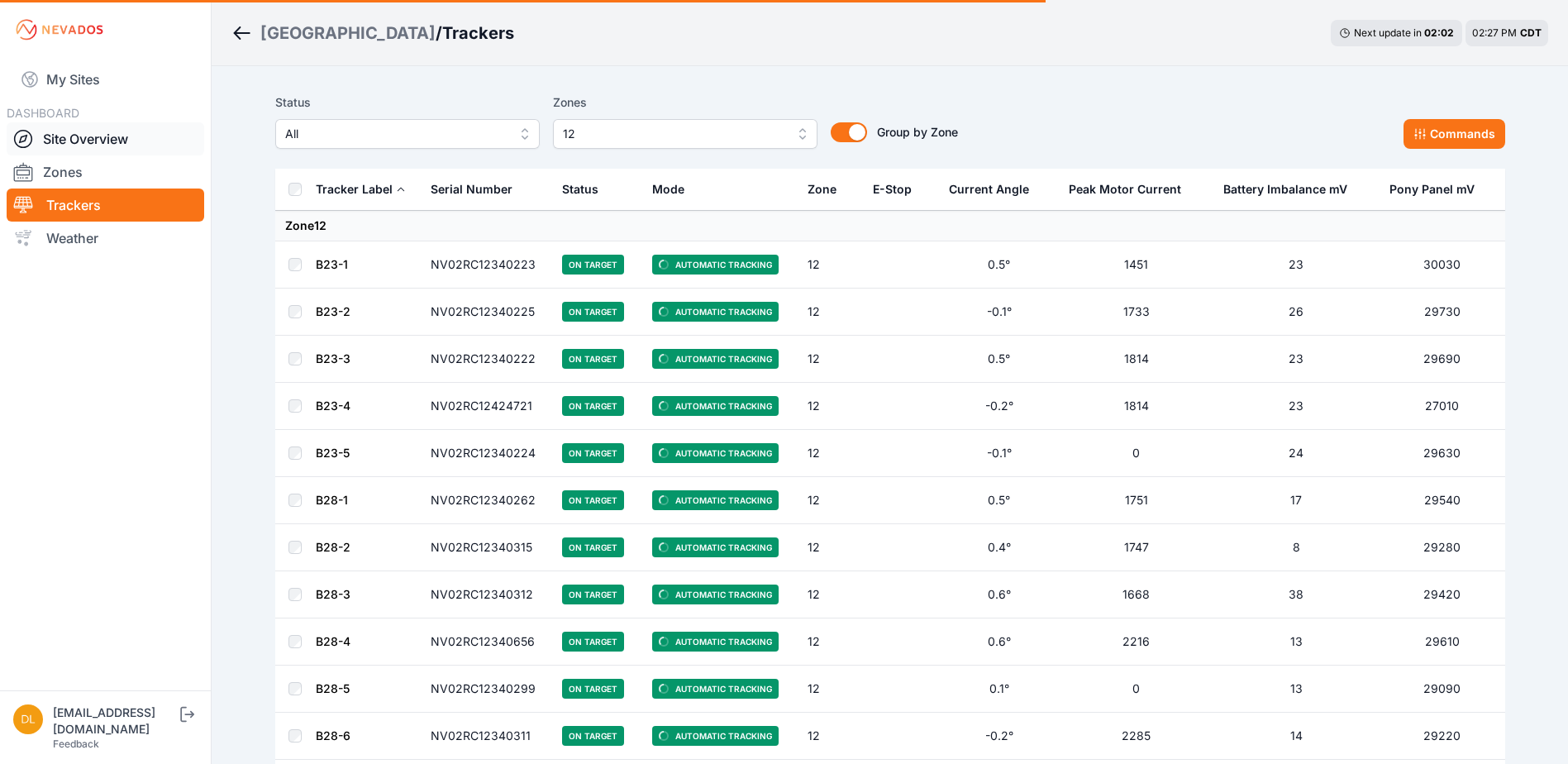
click at [119, 143] on link "Site Overview" at bounding box center [106, 139] width 197 height 34
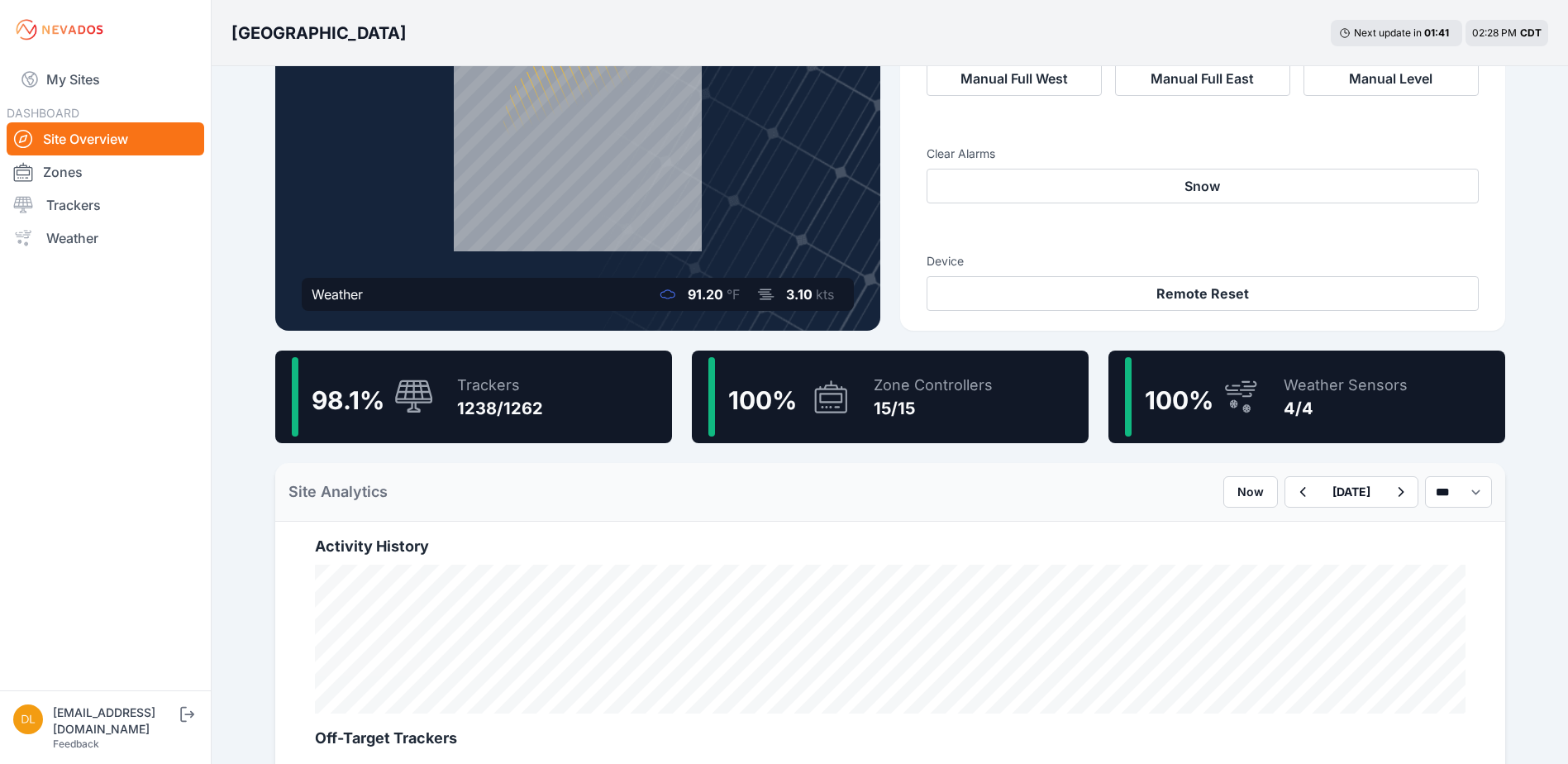
scroll to position [247, 0]
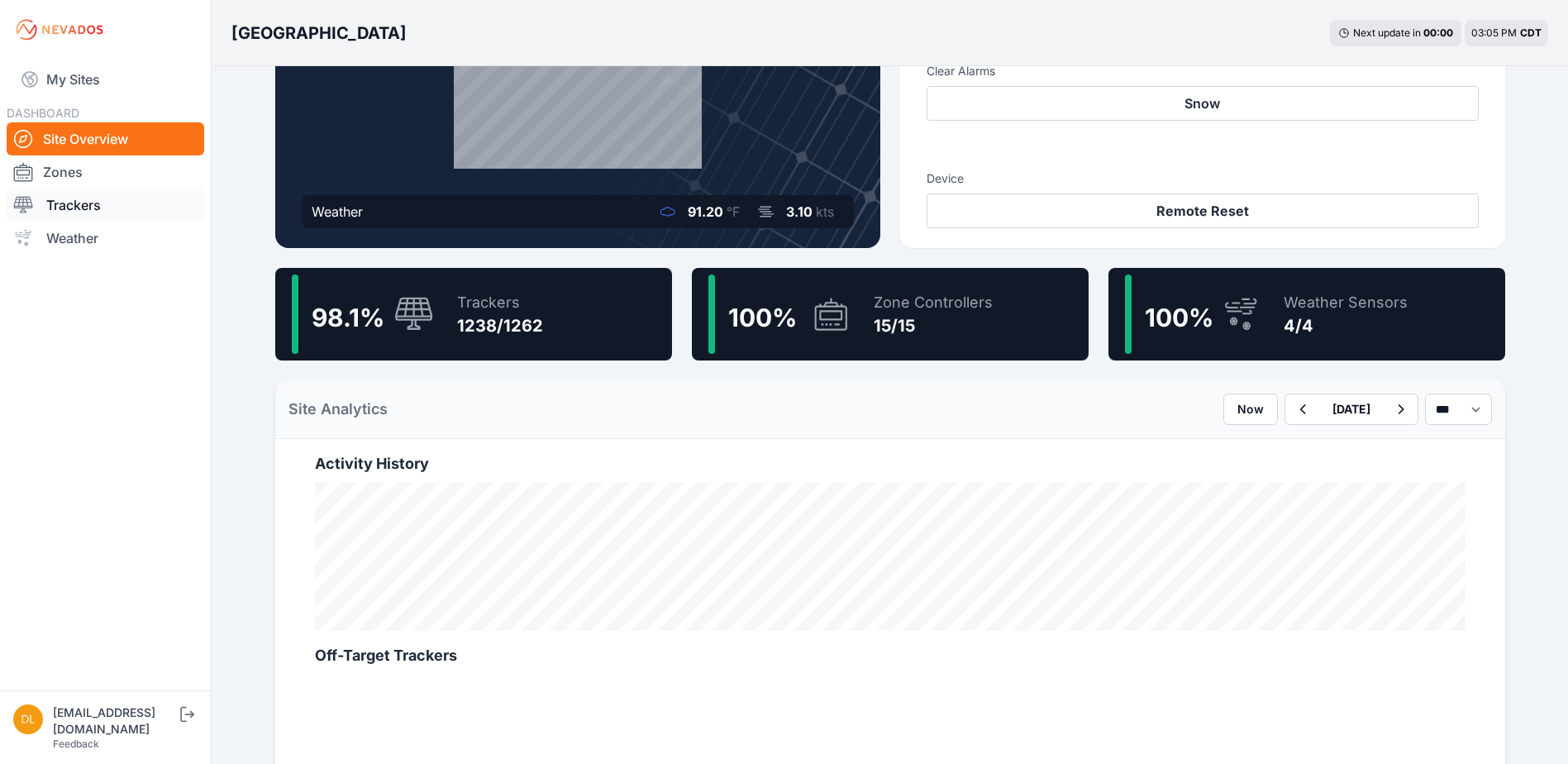
click at [69, 202] on link "Trackers" at bounding box center [106, 205] width 197 height 34
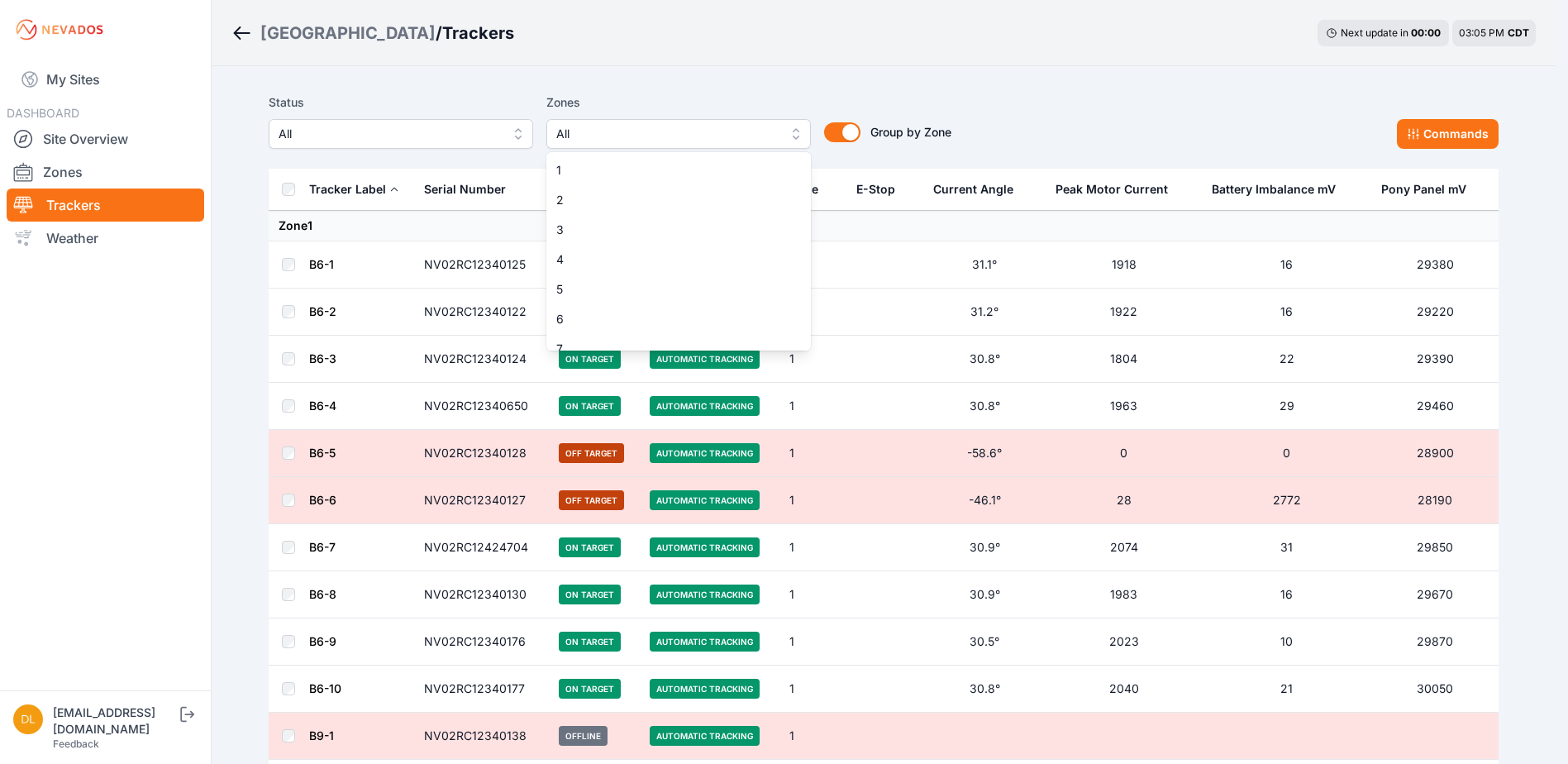
click at [636, 129] on span "All" at bounding box center [667, 134] width 222 height 20
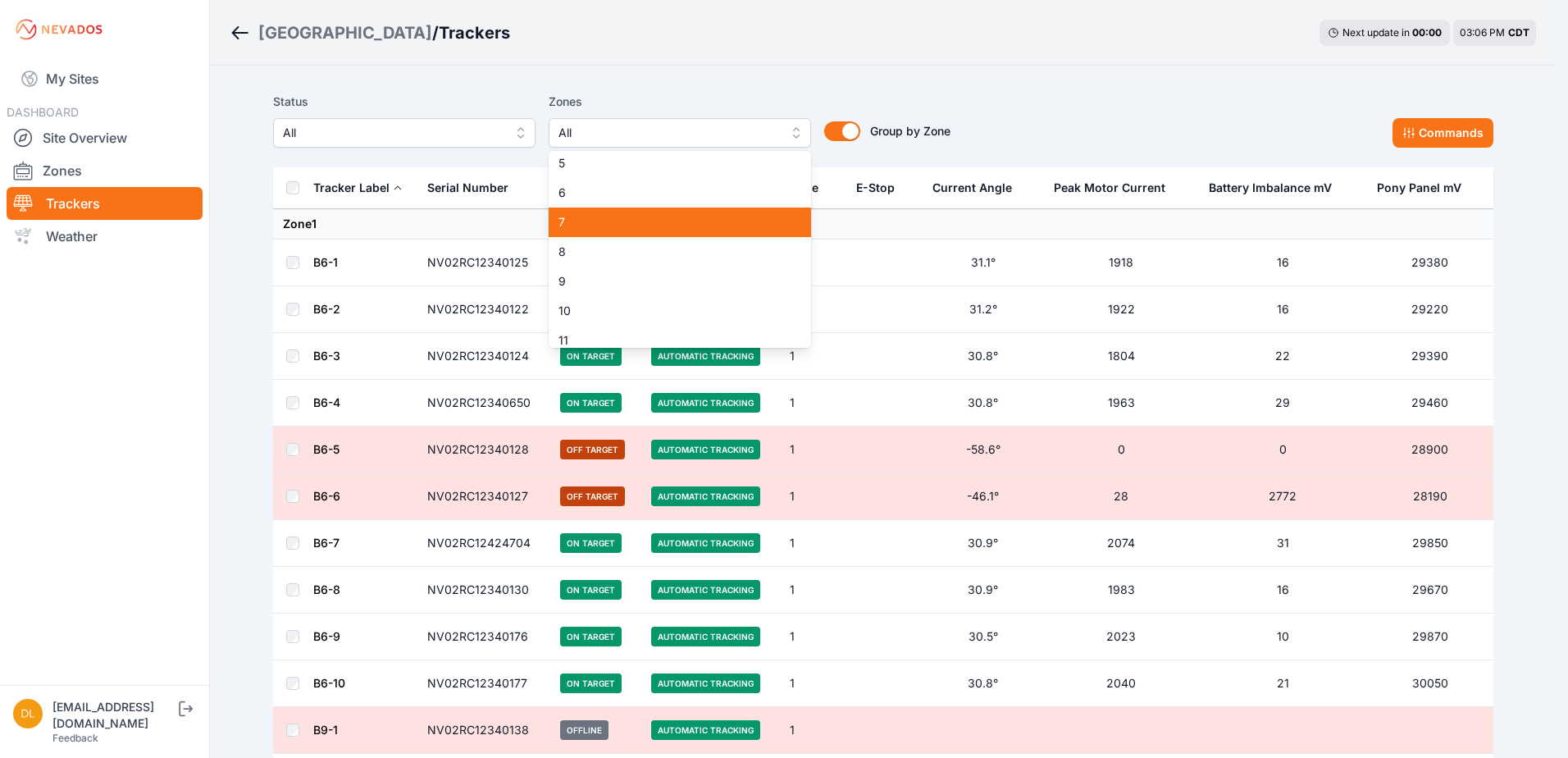
scroll to position [164, 0]
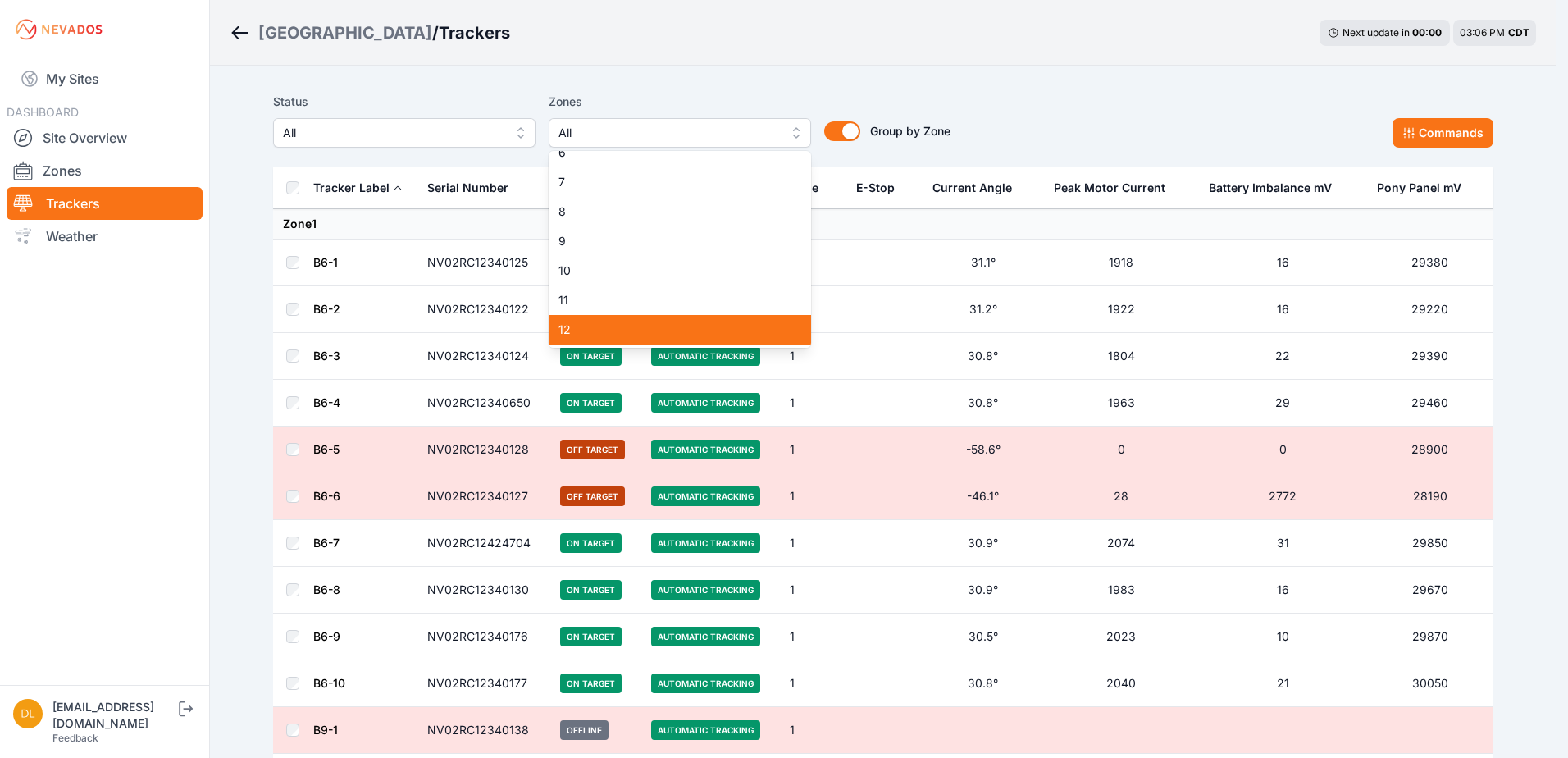
click at [636, 326] on span "12" at bounding box center [670, 330] width 223 height 17
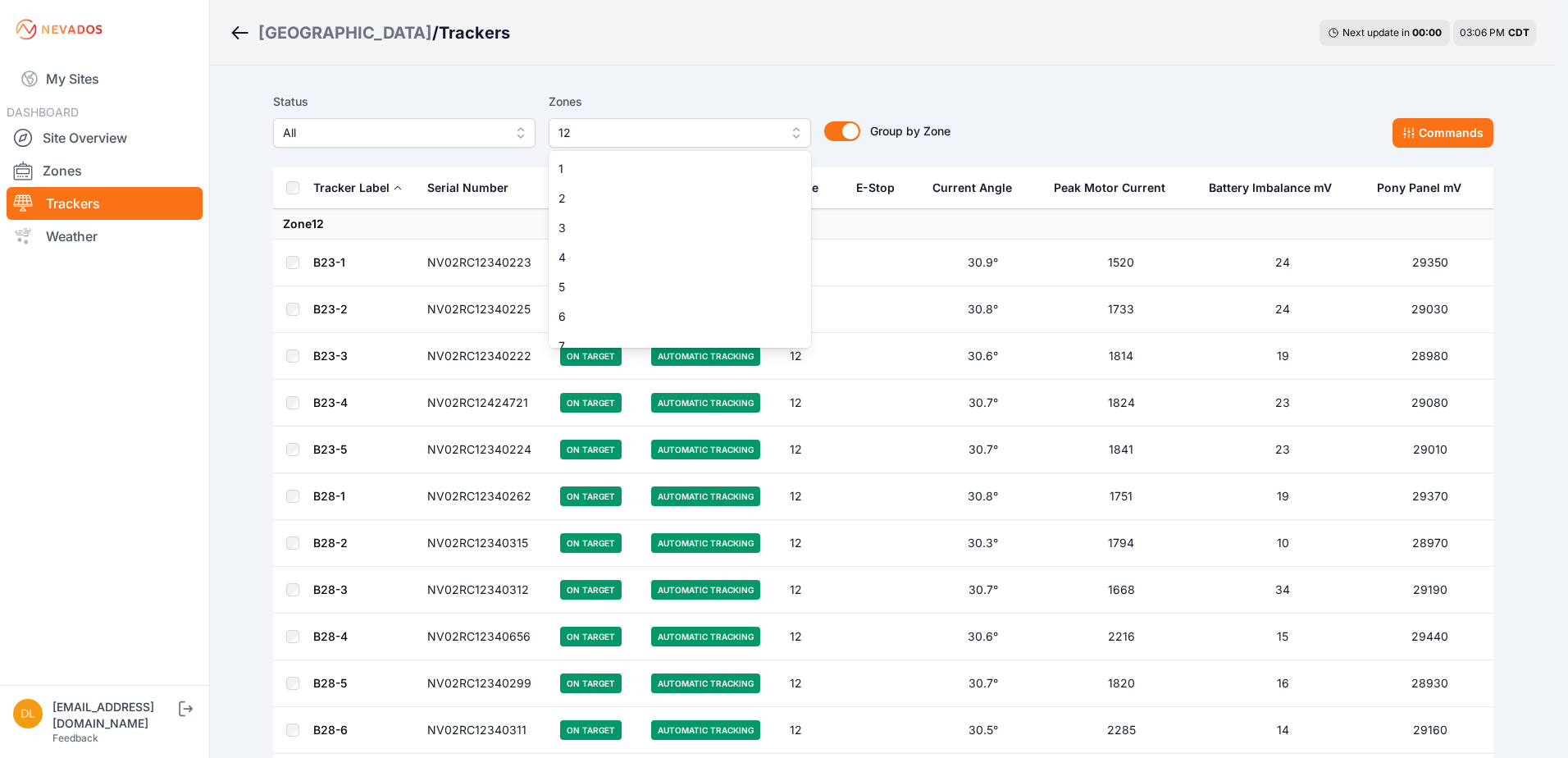
click at [582, 134] on span "12" at bounding box center [668, 133] width 220 height 20
click at [589, 170] on span "1" at bounding box center [670, 168] width 223 height 17
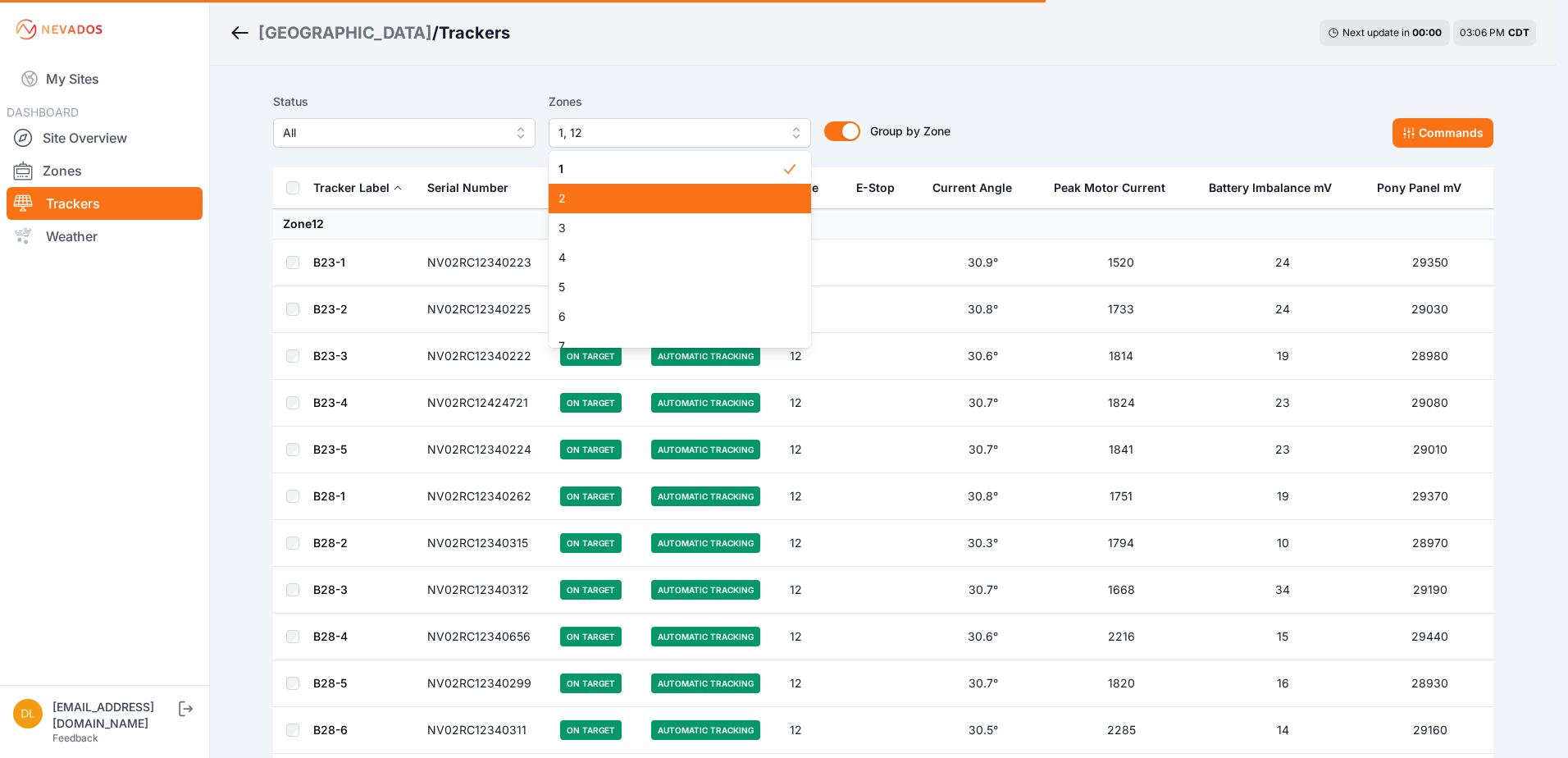
click at [594, 193] on span "2" at bounding box center [670, 198] width 223 height 17
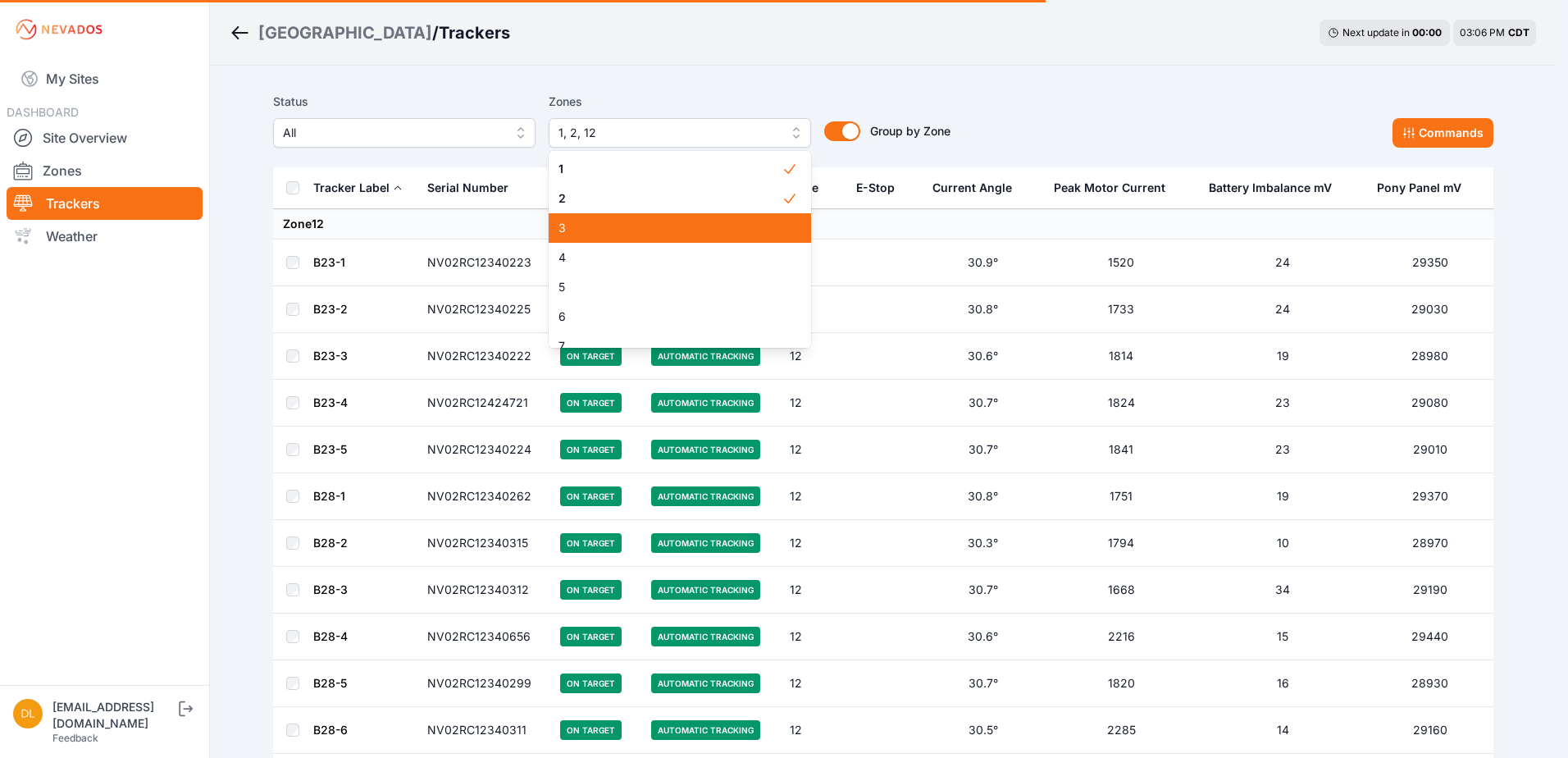
click at [596, 219] on div "3" at bounding box center [680, 228] width 262 height 29
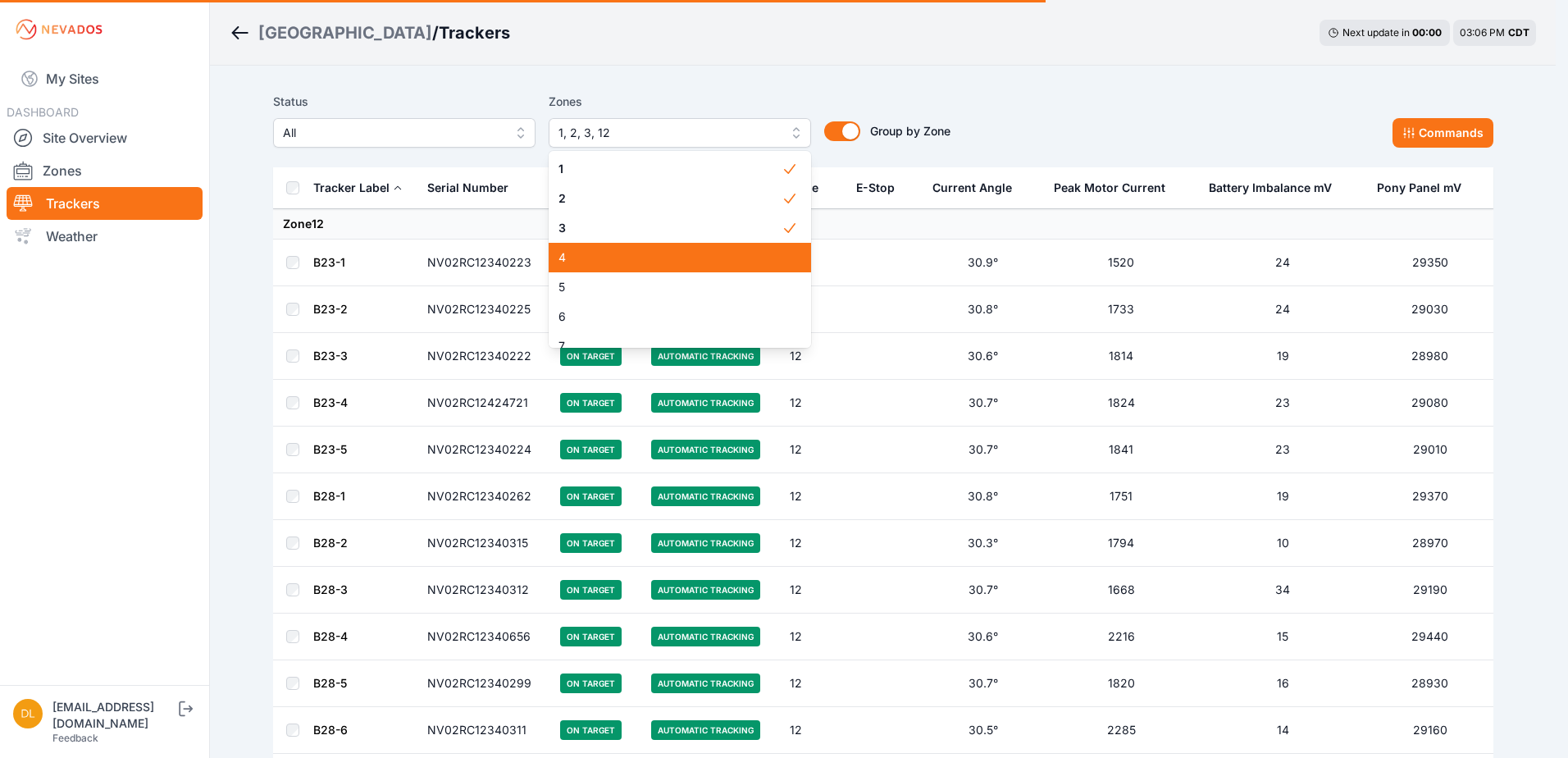
click at [595, 259] on span "4" at bounding box center [670, 257] width 223 height 17
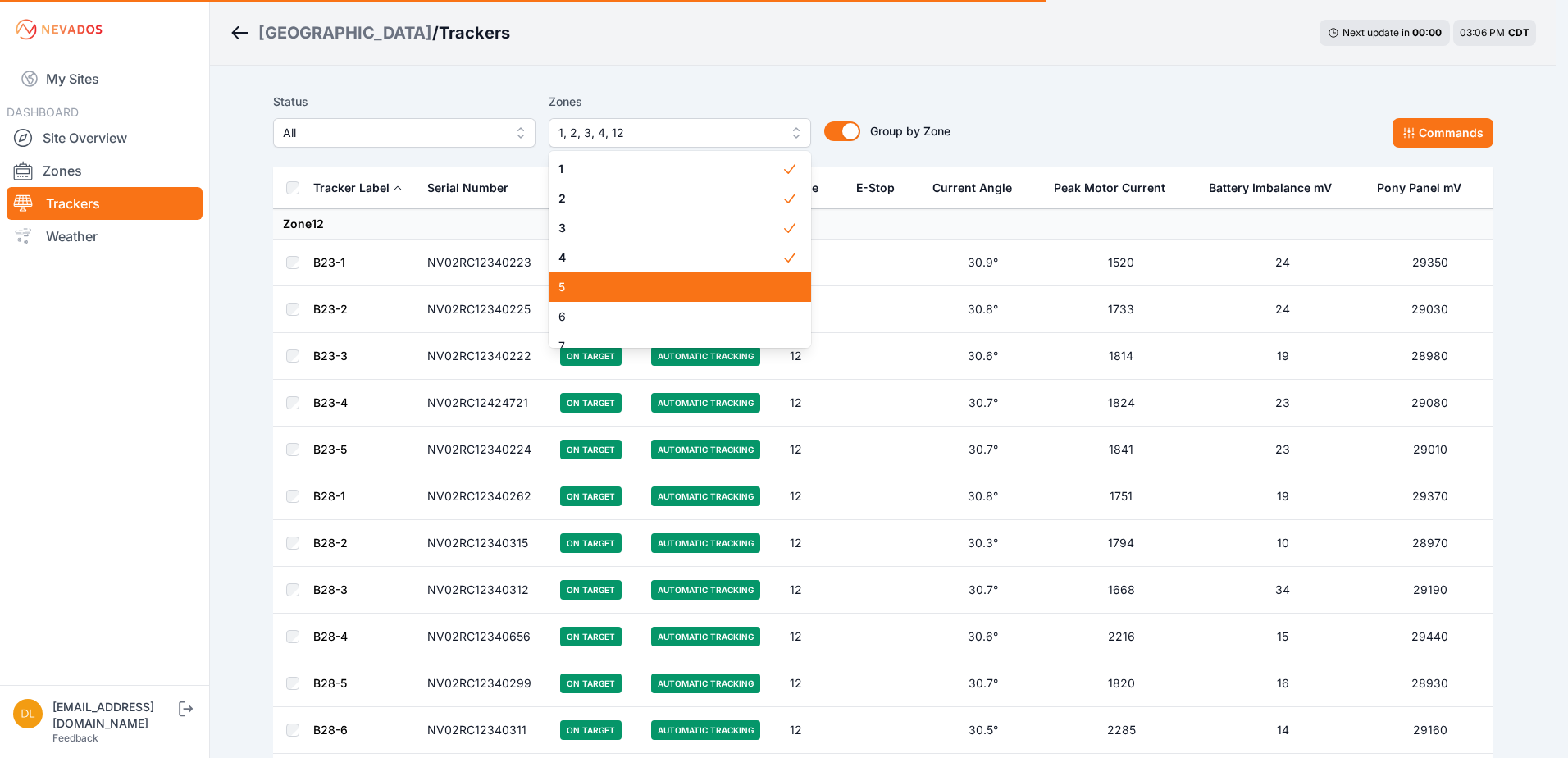
click at [604, 291] on span "5" at bounding box center [670, 287] width 223 height 17
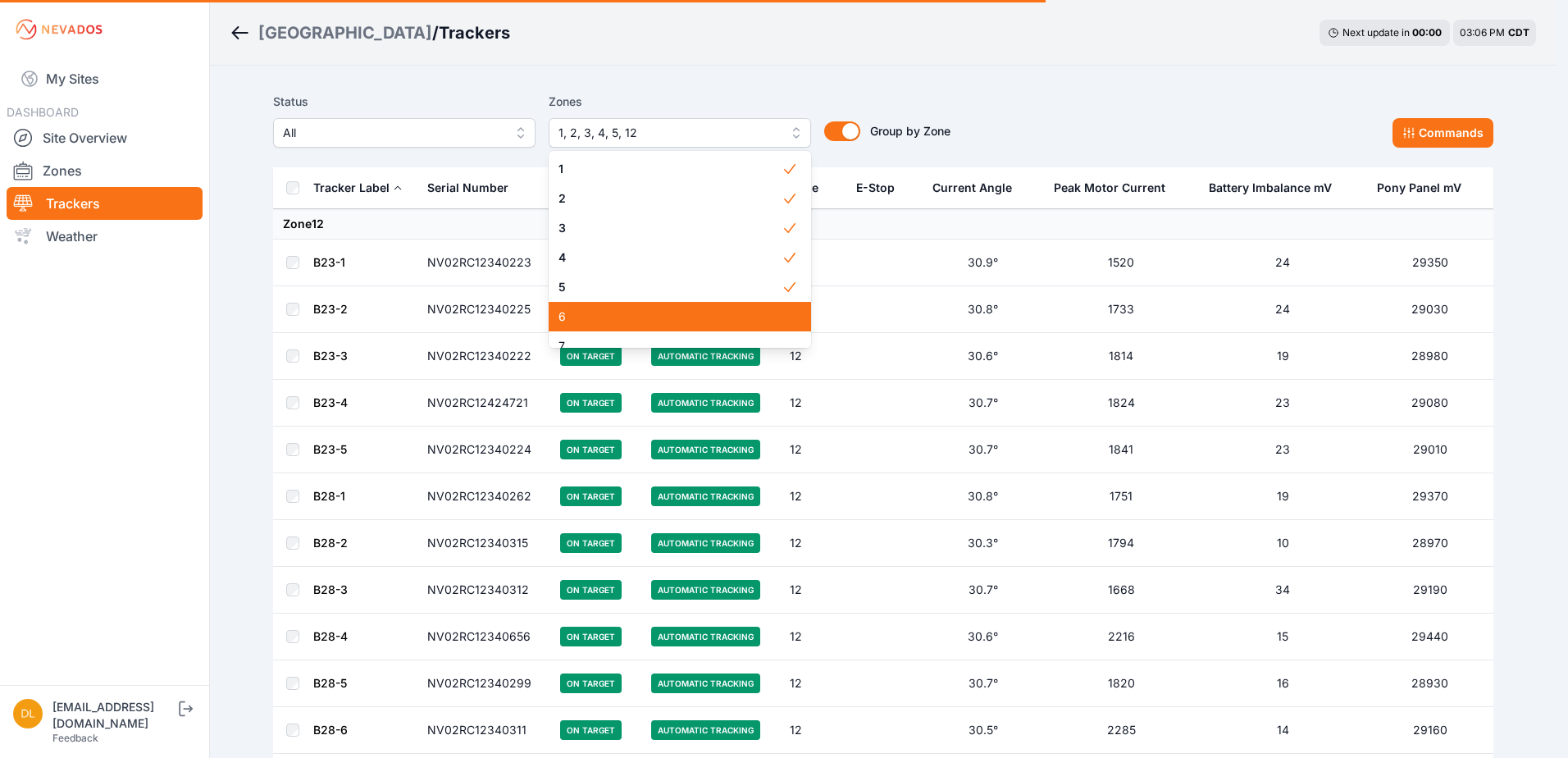
click at [605, 309] on span "6" at bounding box center [670, 316] width 223 height 17
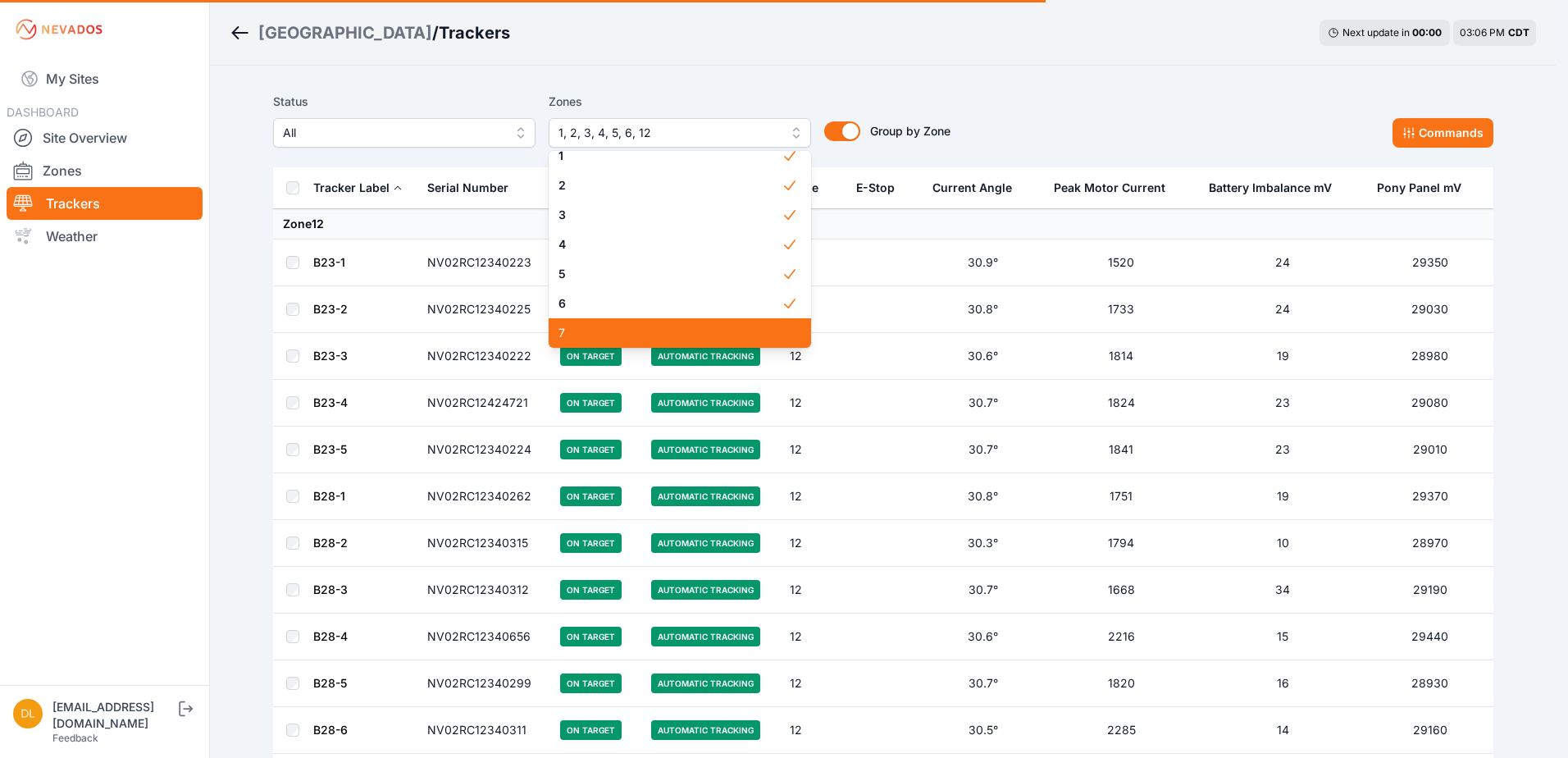
click at [611, 334] on div "7" at bounding box center [680, 333] width 262 height 29
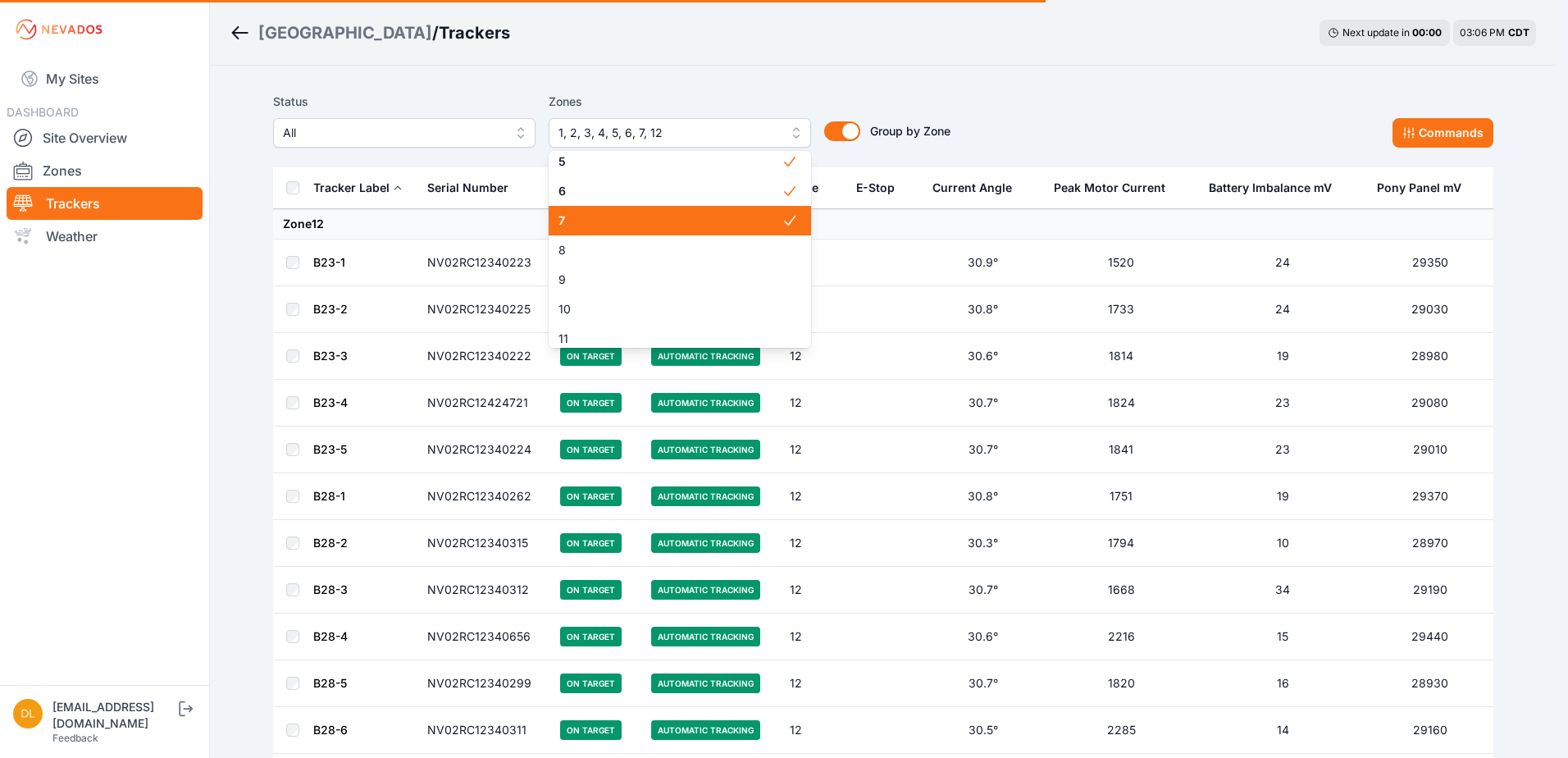
scroll to position [177, 0]
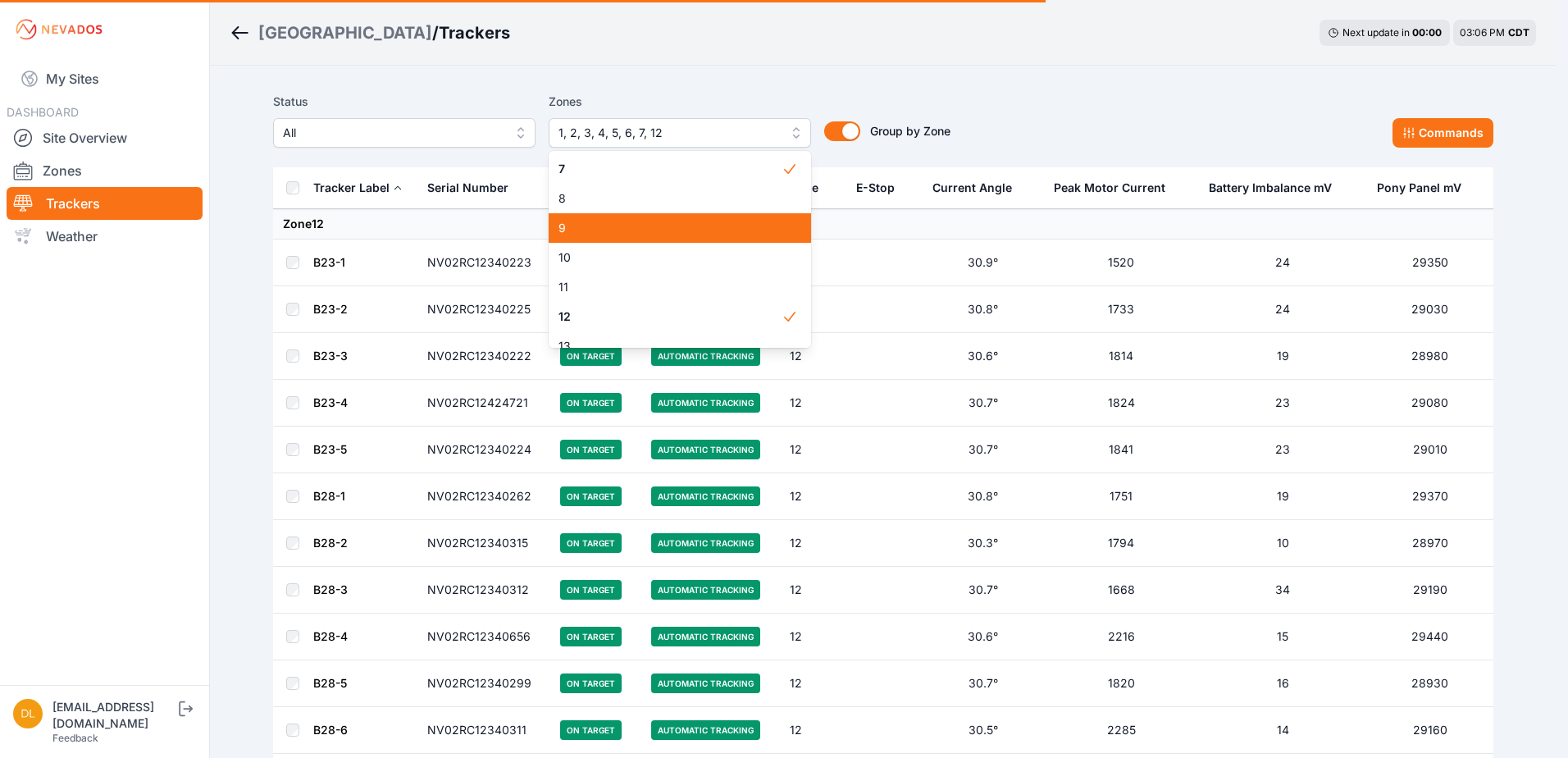
click at [650, 196] on span "8" at bounding box center [670, 198] width 223 height 17
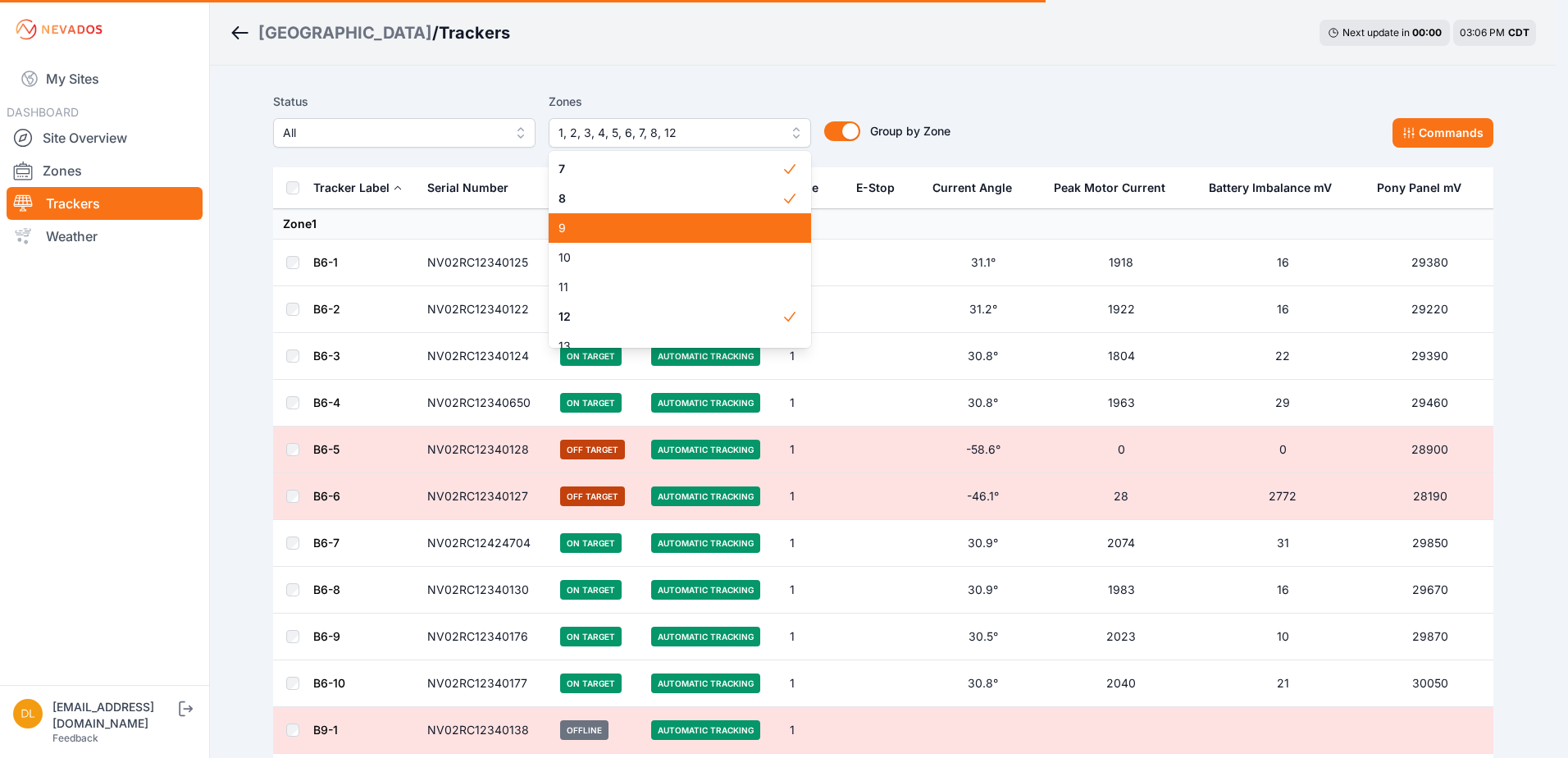
click at [641, 220] on span "9" at bounding box center [670, 228] width 223 height 17
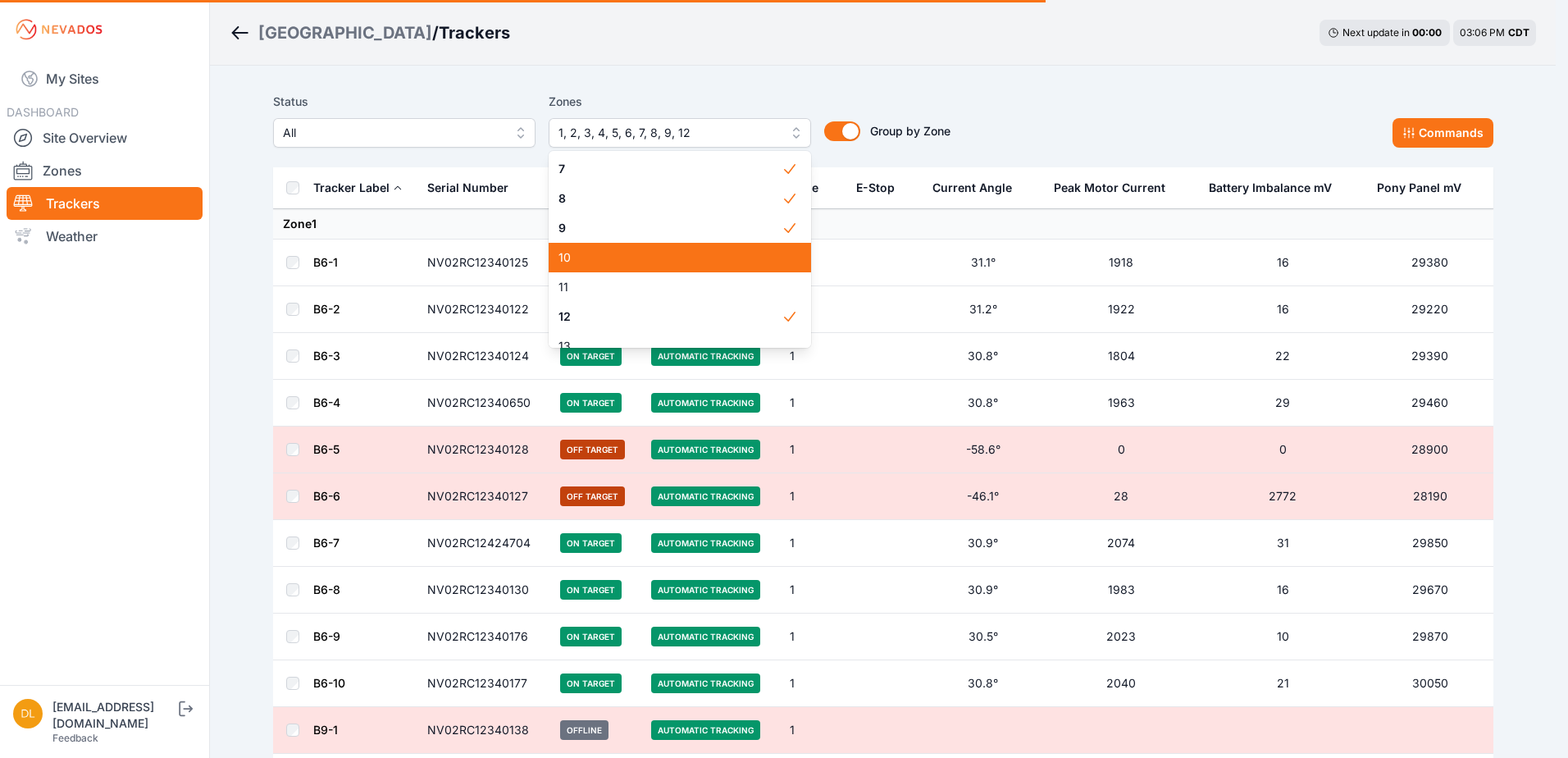
click at [636, 253] on span "10" at bounding box center [670, 257] width 223 height 17
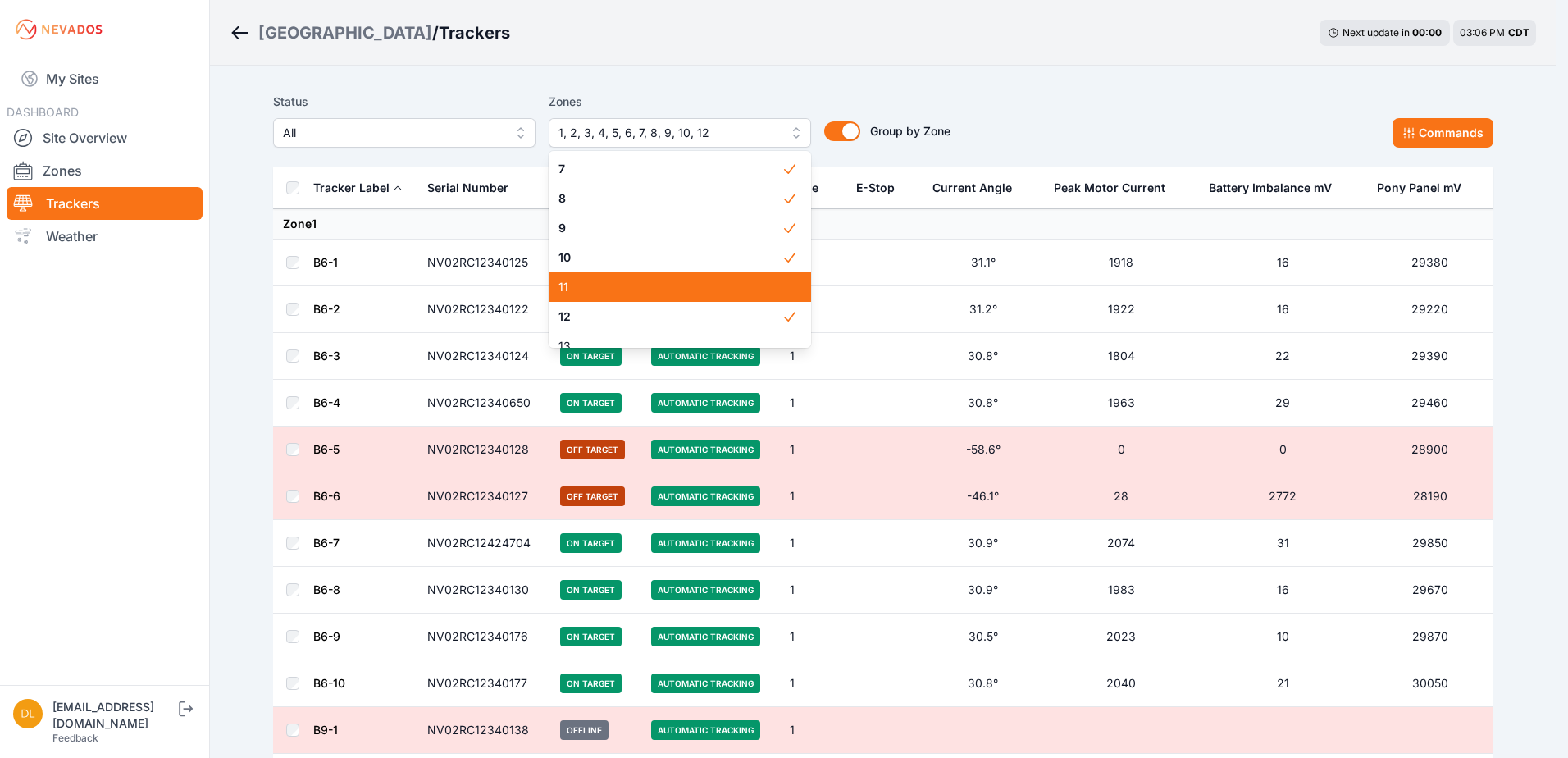
click at [631, 282] on span "11" at bounding box center [670, 287] width 223 height 17
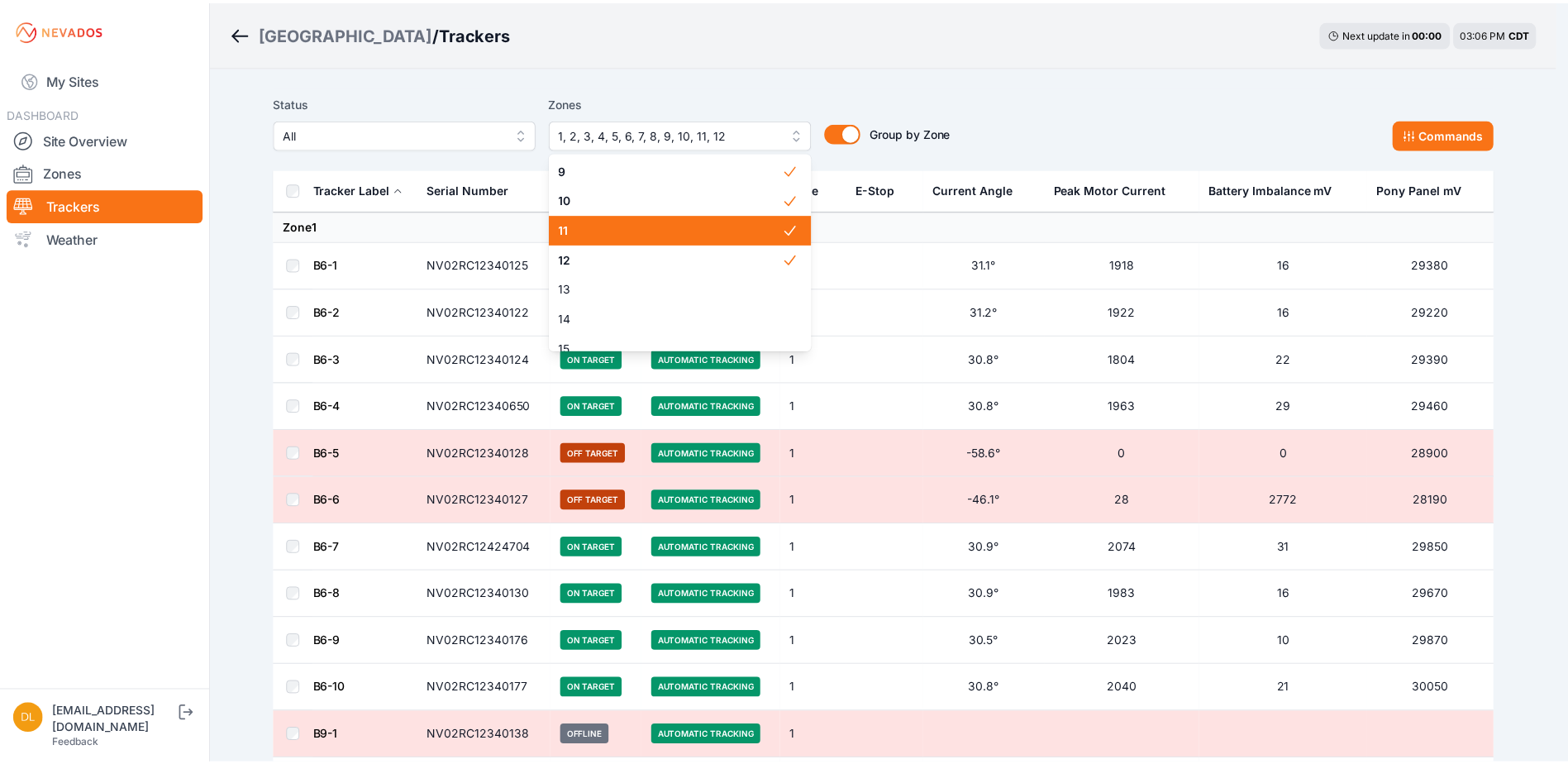
scroll to position [254, 0]
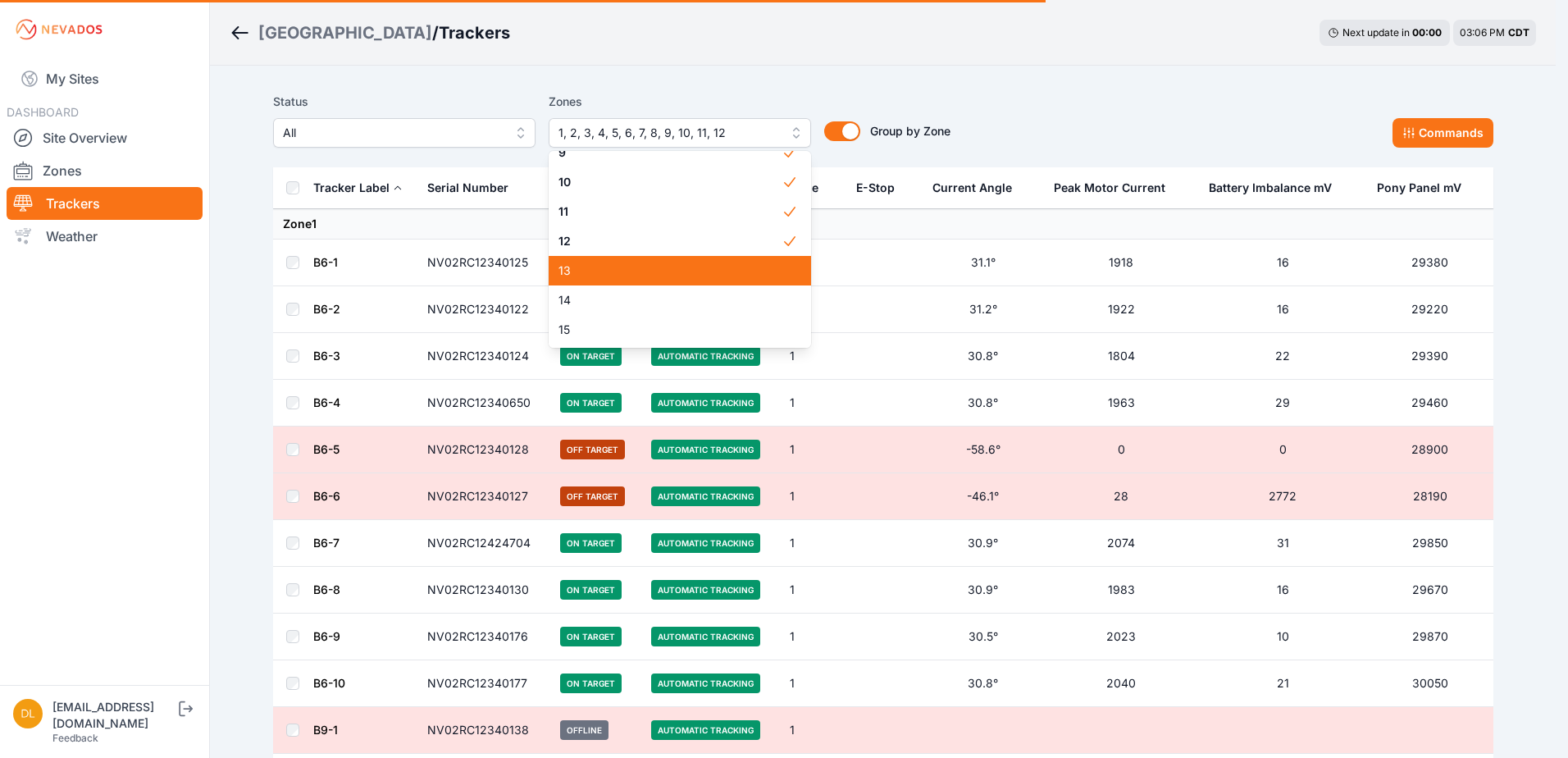
click at [632, 276] on span "13" at bounding box center [670, 270] width 223 height 17
click at [632, 295] on span "14" at bounding box center [670, 299] width 223 height 17
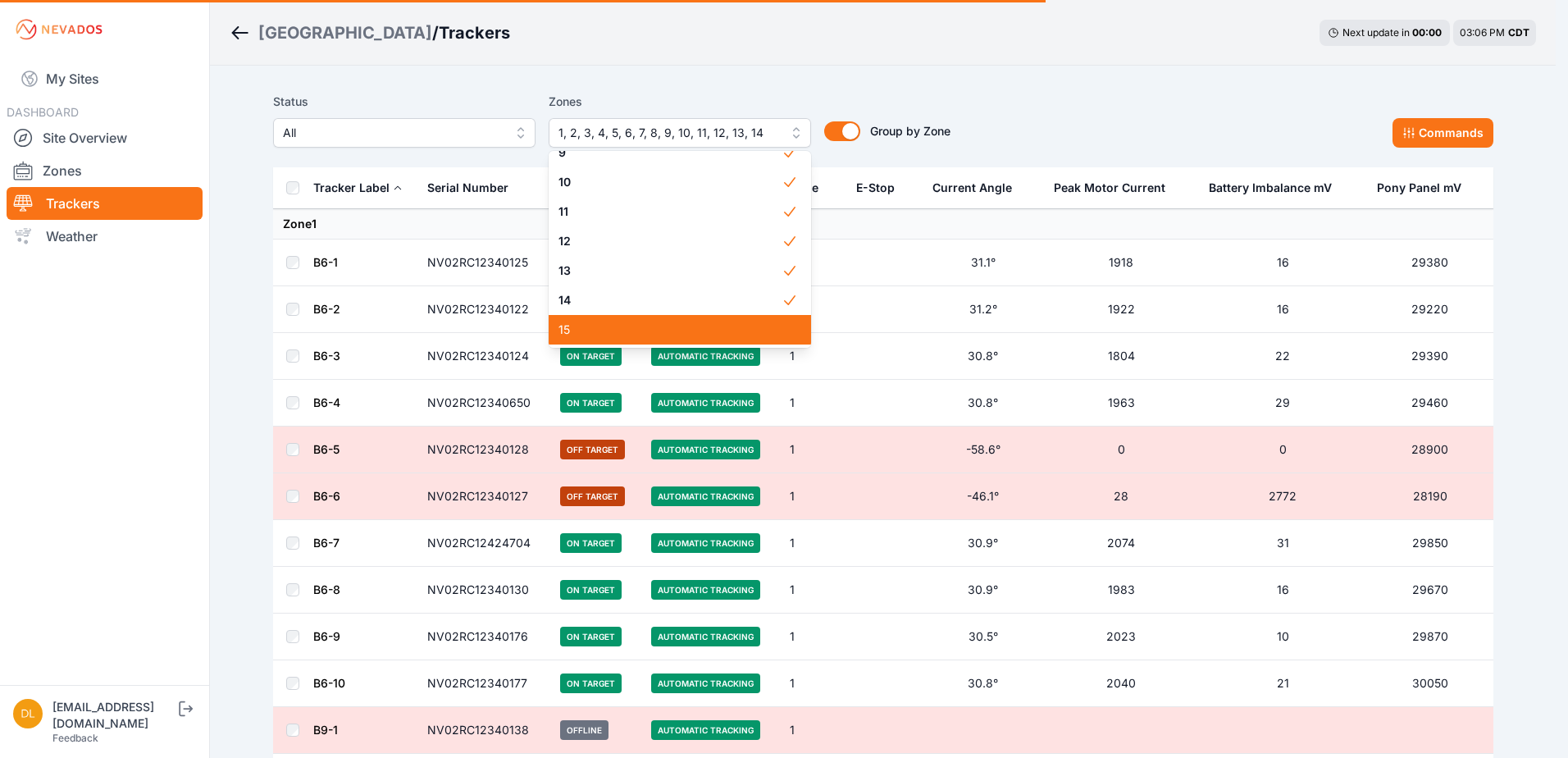
click at [630, 322] on span "15" at bounding box center [670, 330] width 223 height 17
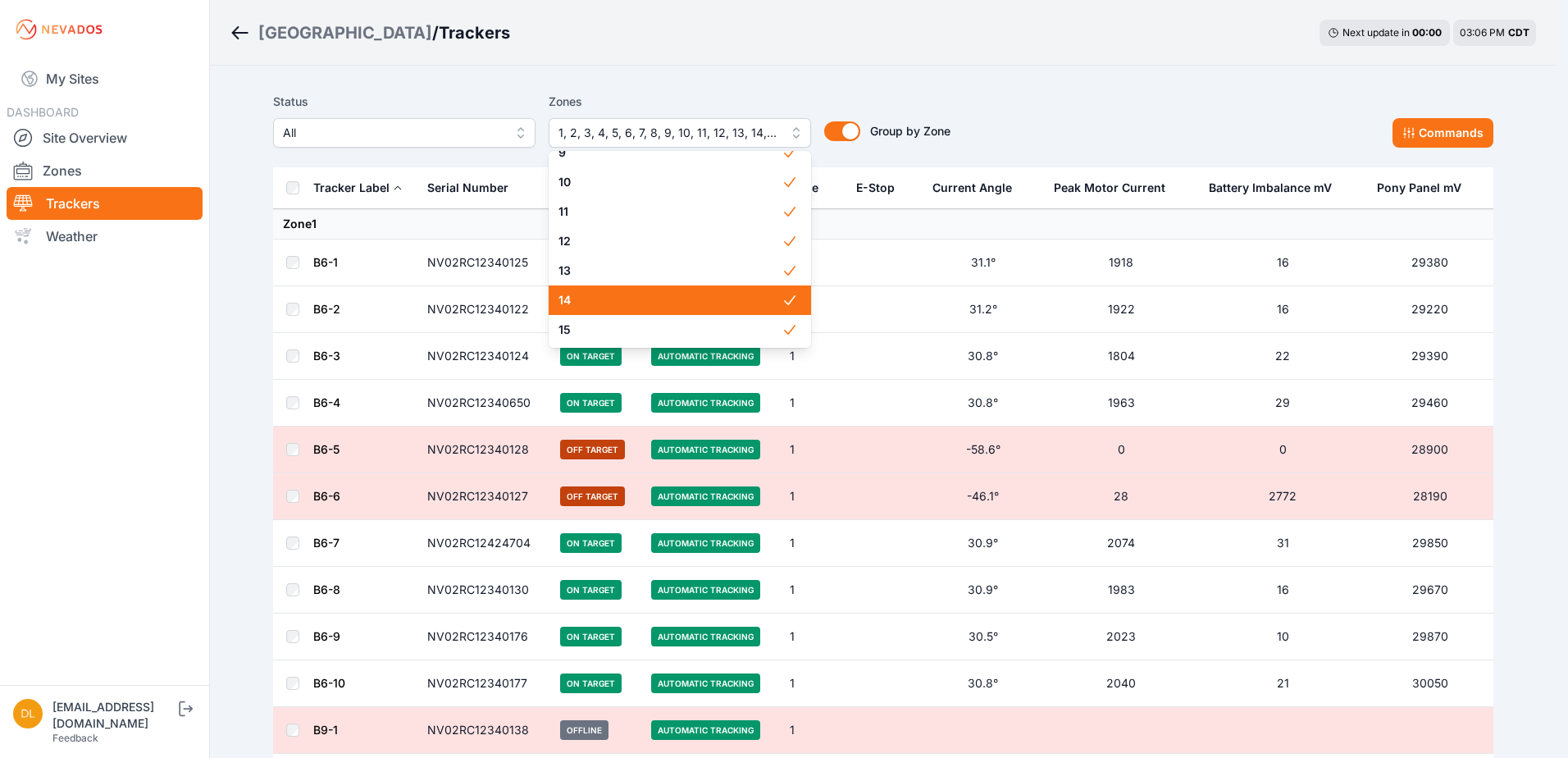
click at [1098, 95] on div "Status All Zones 1, 2, 3, 4, 5, 6, 7, 8, 9, 10, 11, 12, 13, 14, 15 1 2 3 4 5 6 …" at bounding box center [882, 119] width 1220 height 56
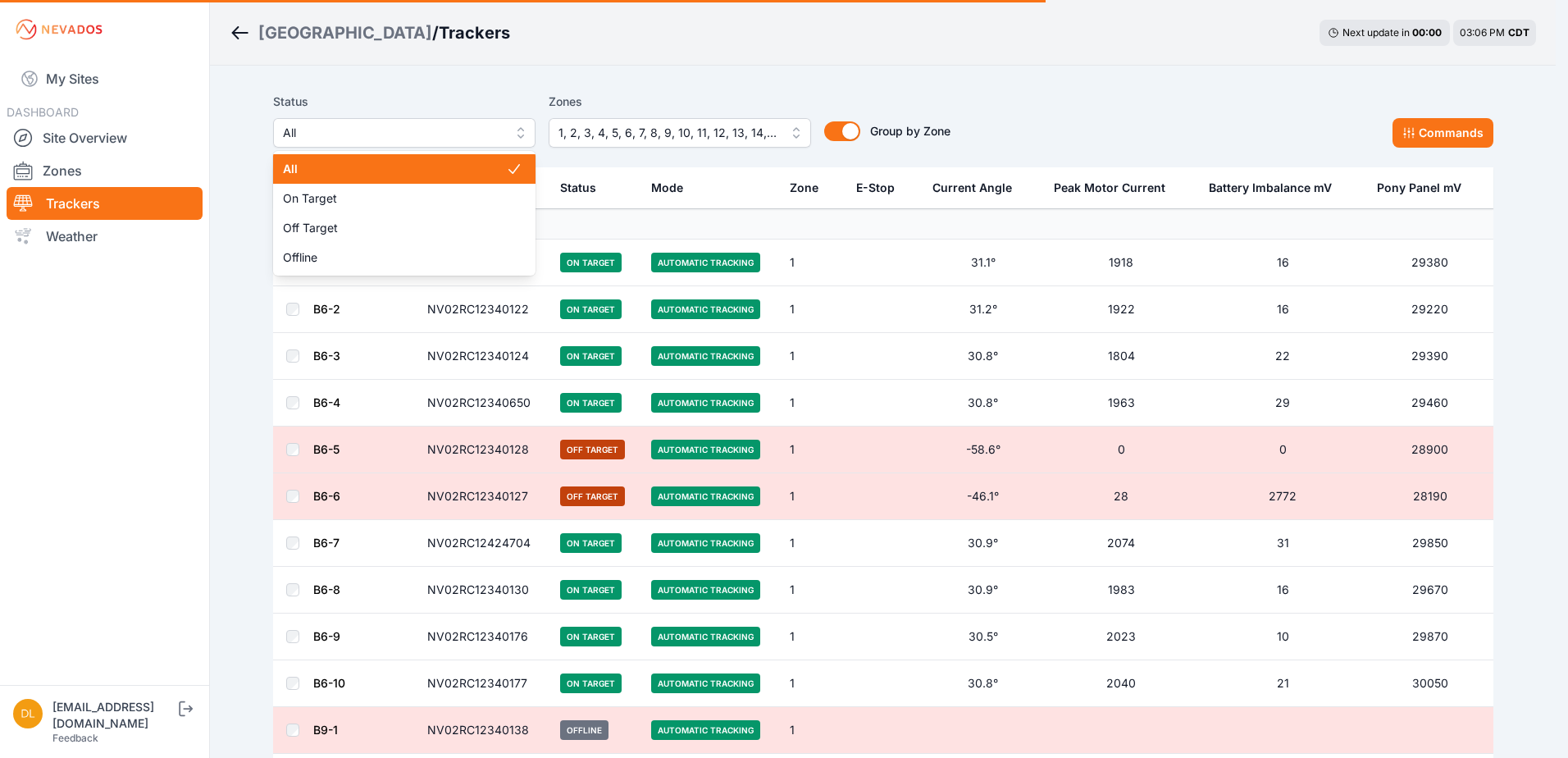
click at [407, 137] on span "All" at bounding box center [392, 133] width 220 height 20
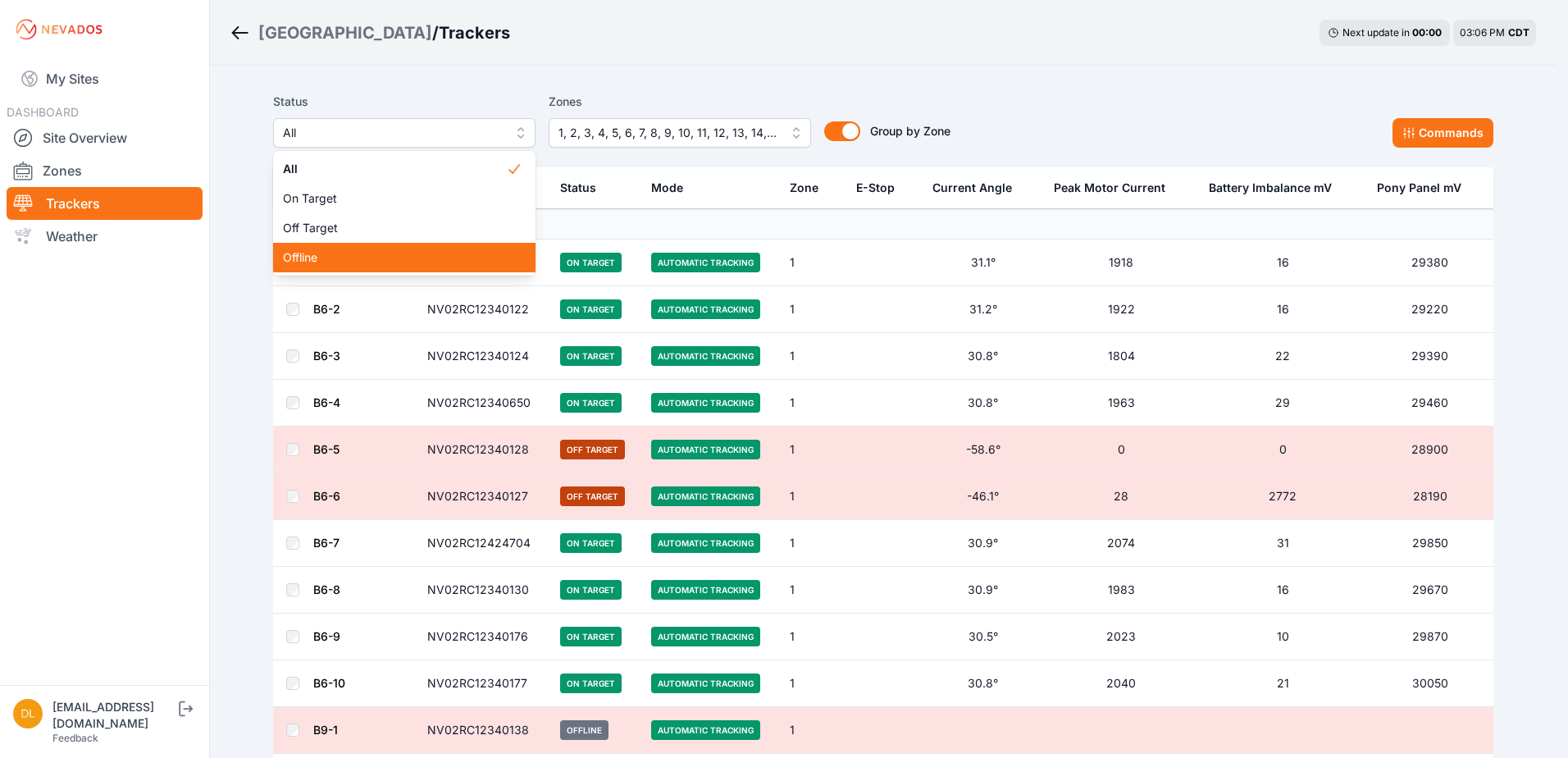
click at [306, 255] on span "Offline" at bounding box center [394, 257] width 223 height 17
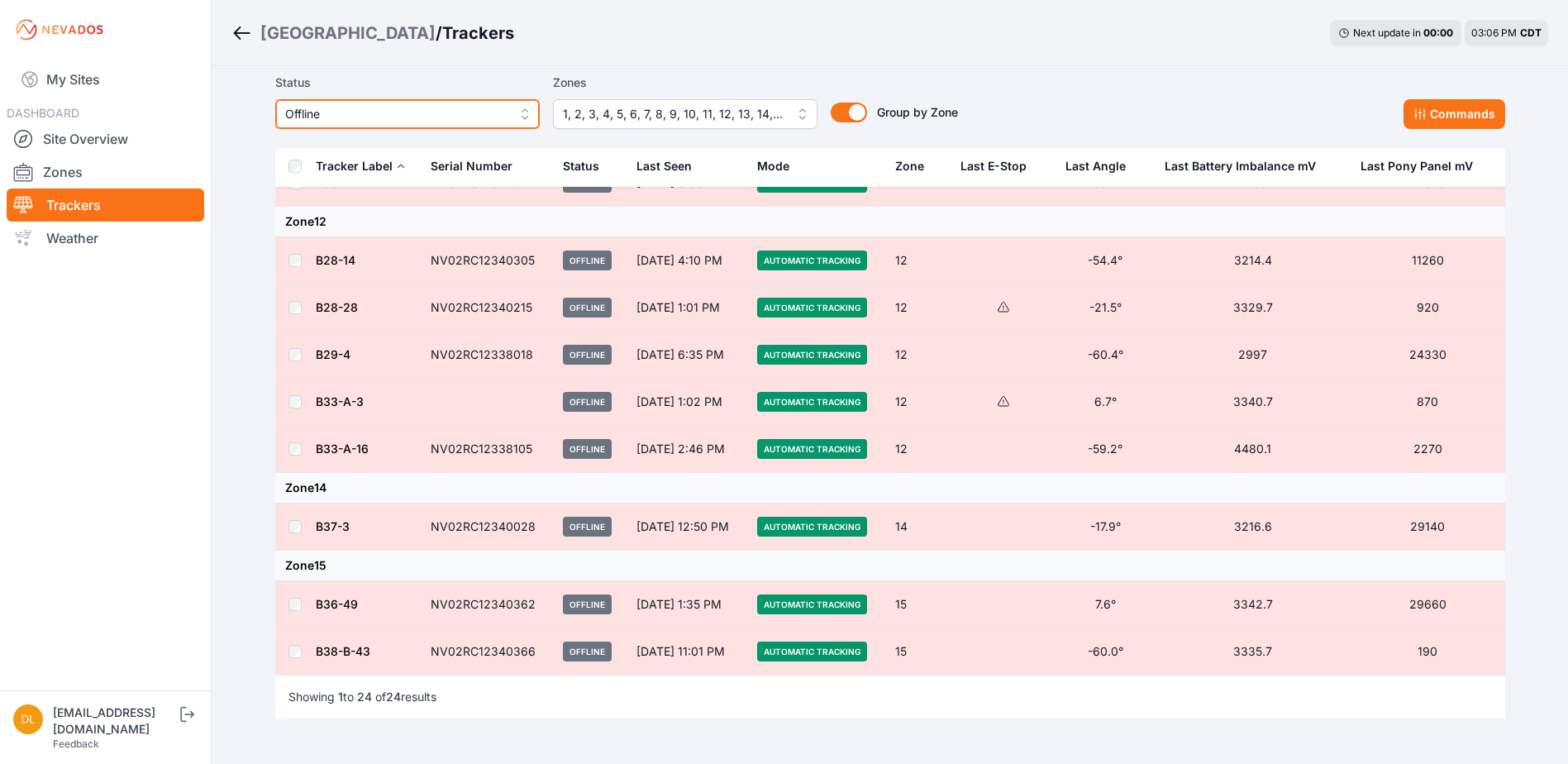
scroll to position [1075, 0]
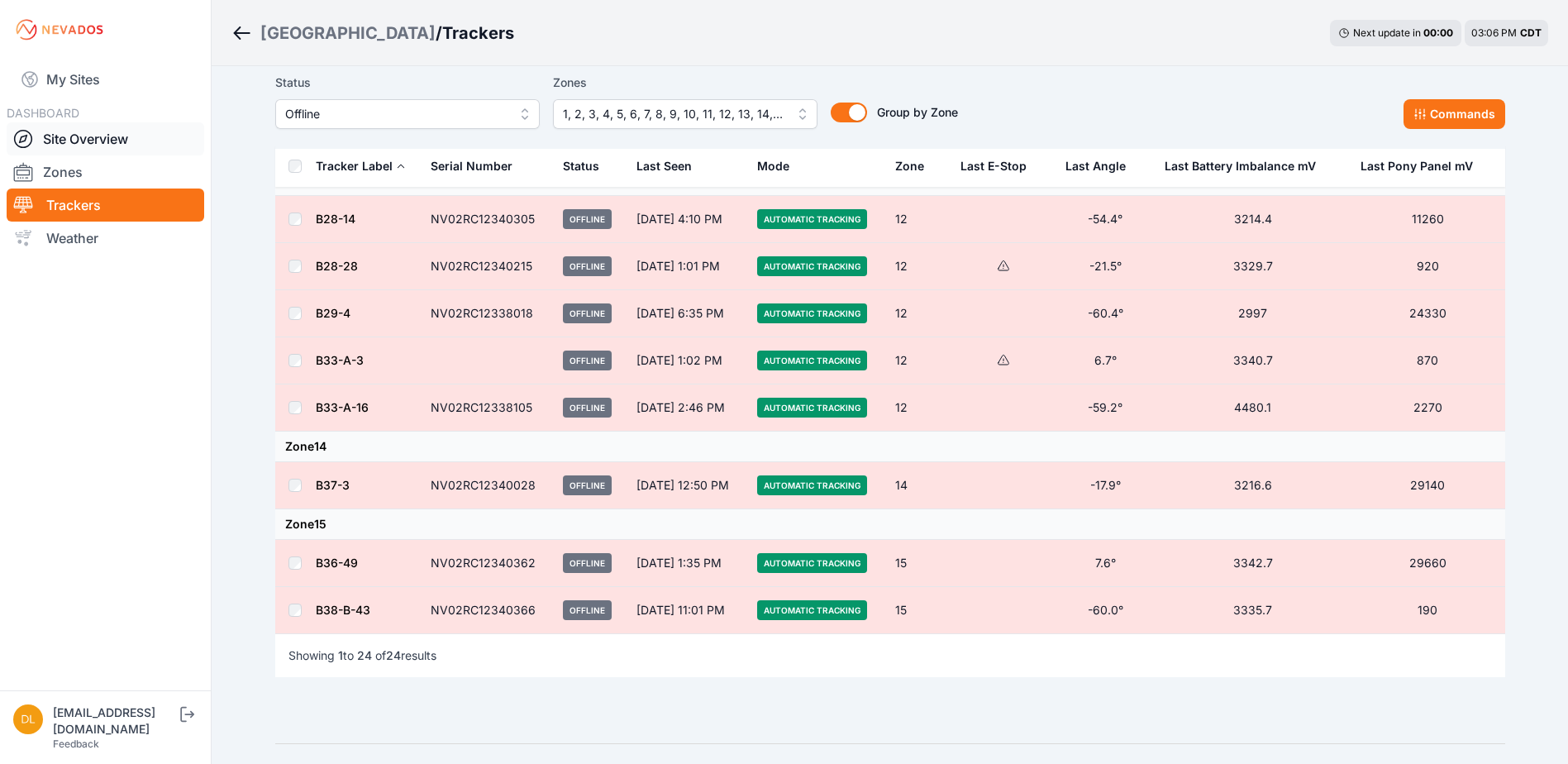
click at [130, 138] on link "Site Overview" at bounding box center [106, 139] width 197 height 34
